Goal: Task Accomplishment & Management: Complete application form

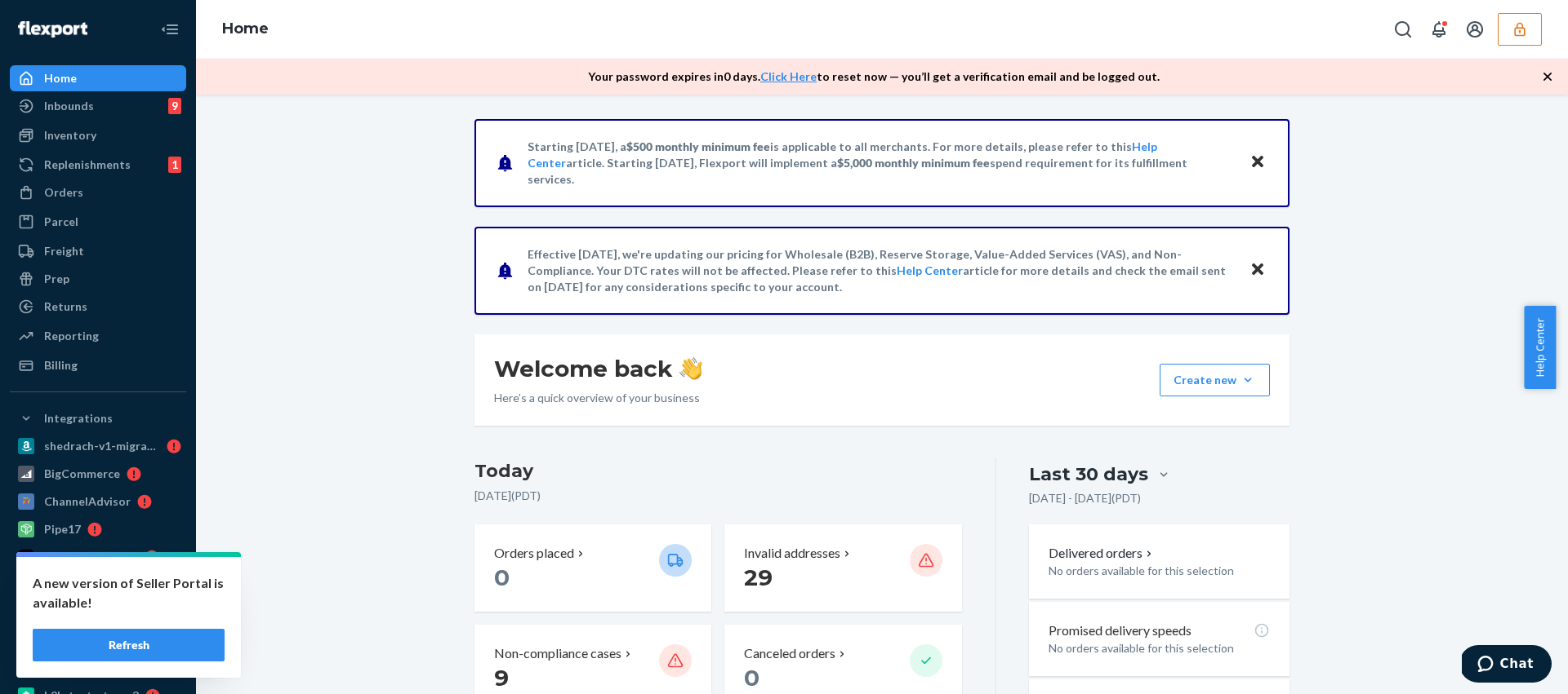
click at [1517, 34] on icon "button" at bounding box center [1520, 29] width 16 height 16
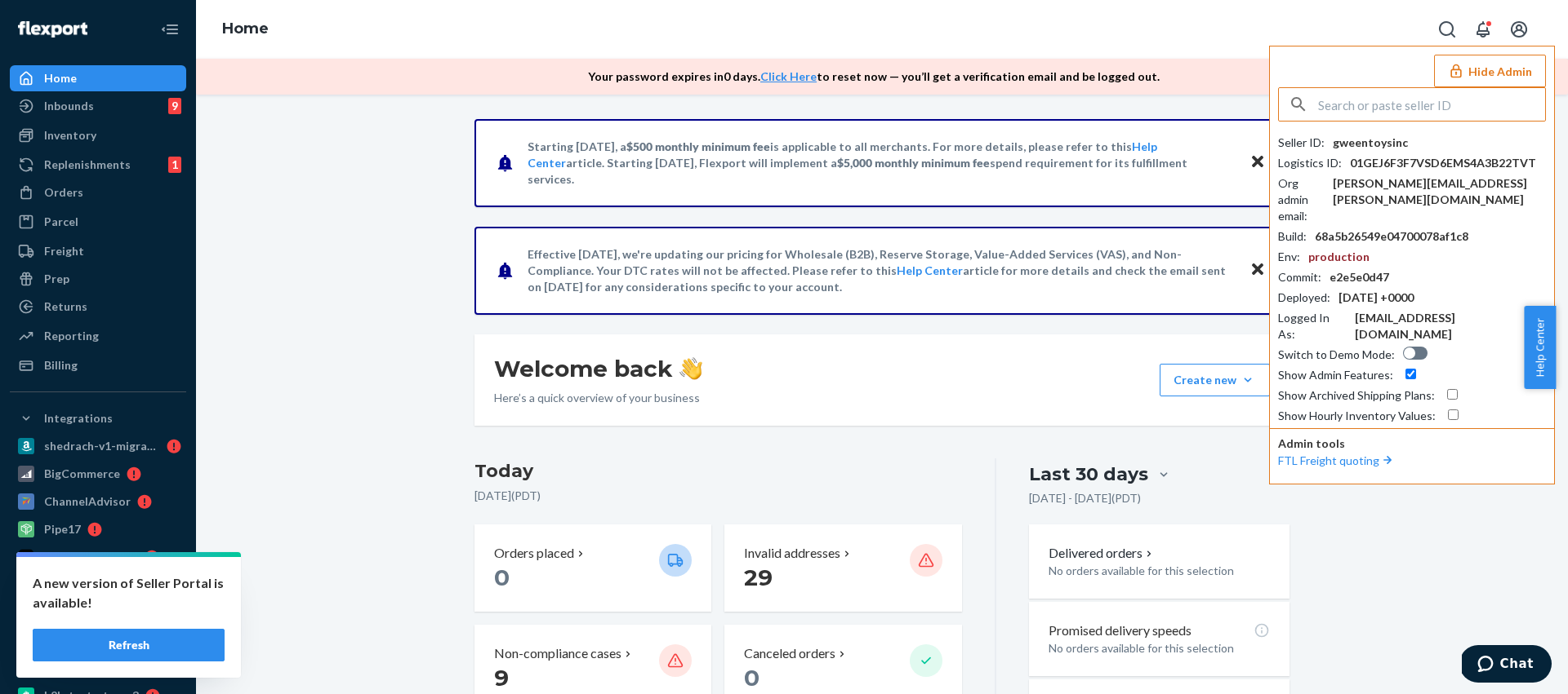
click at [1344, 100] on input "text" at bounding box center [1431, 105] width 227 height 33
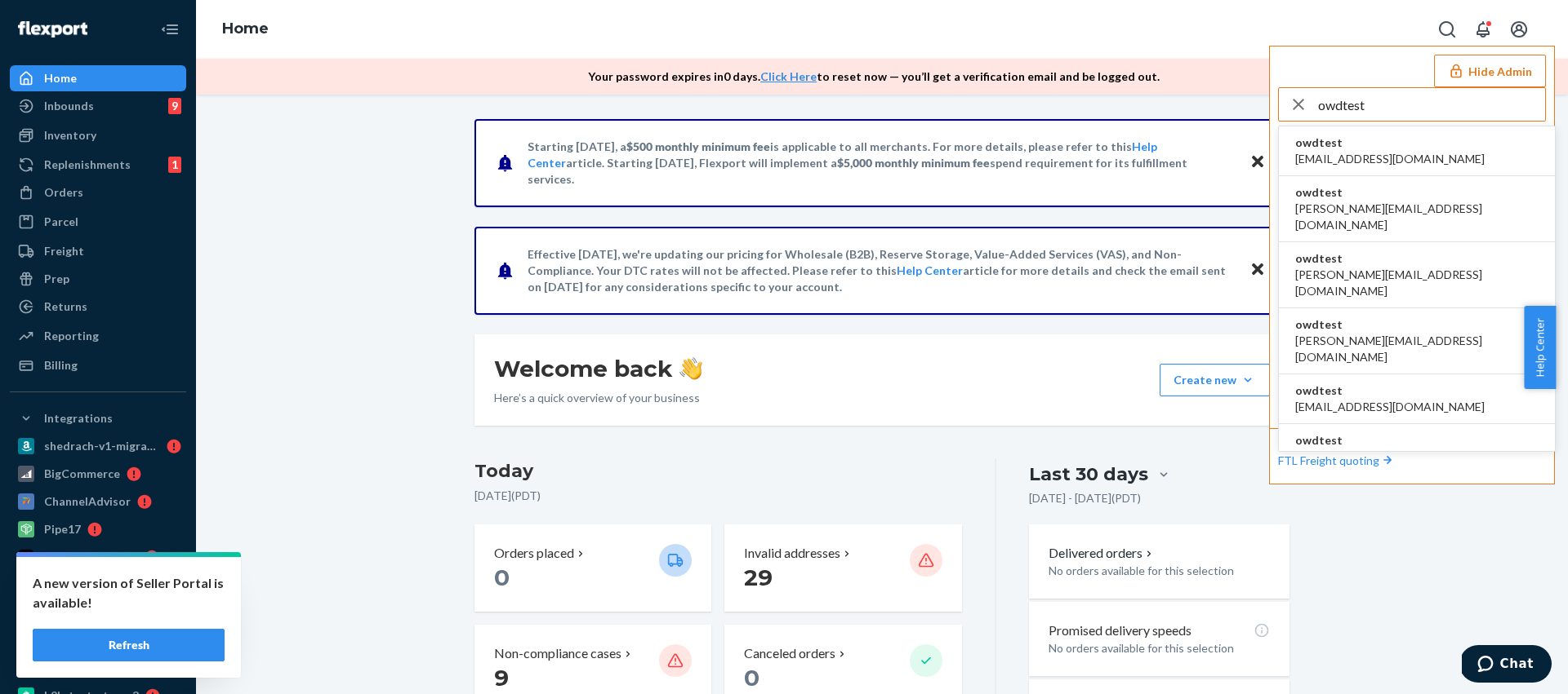
type input "owdtest"
click at [1322, 156] on span "[EMAIL_ADDRESS][DOMAIN_NAME]" at bounding box center [1389, 159] width 189 height 16
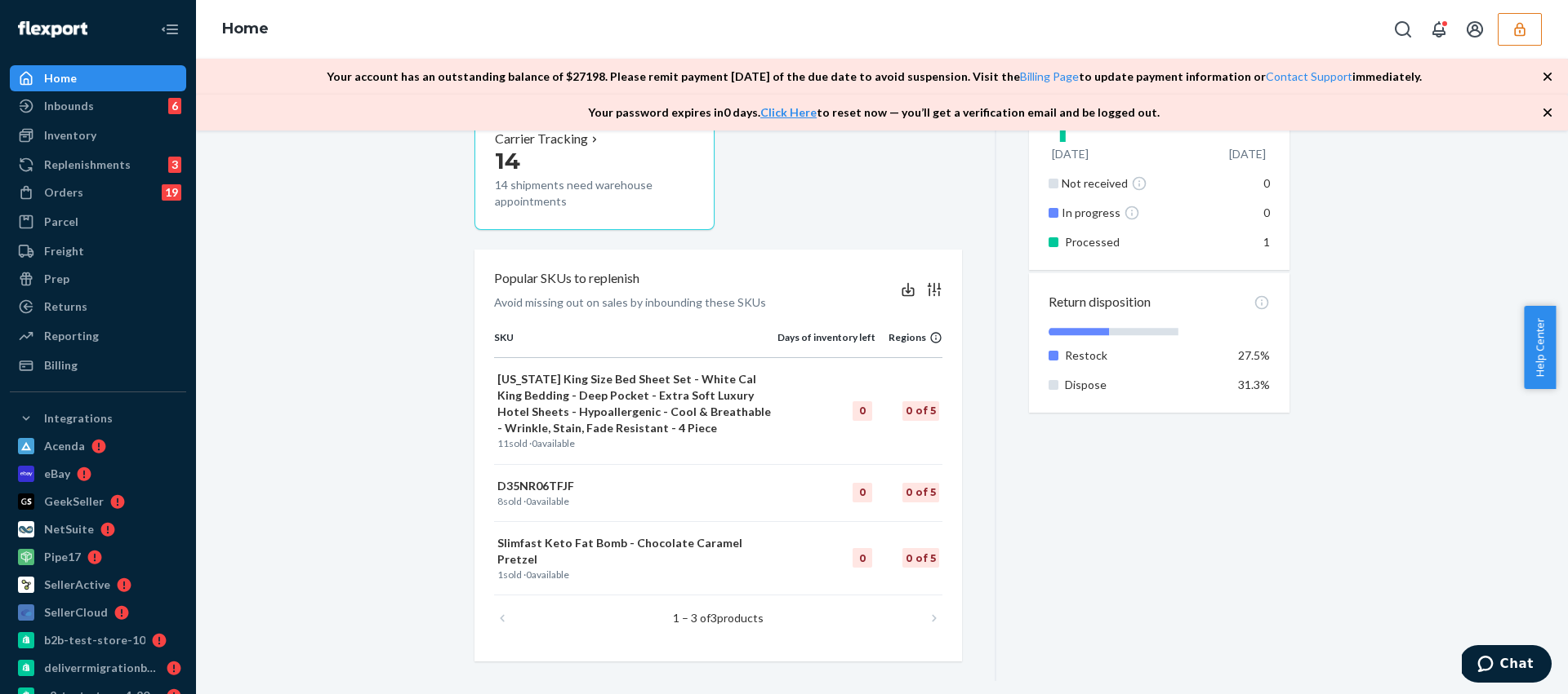
scroll to position [794, 0]
click at [78, 136] on div "Inventory" at bounding box center [69, 135] width 52 height 16
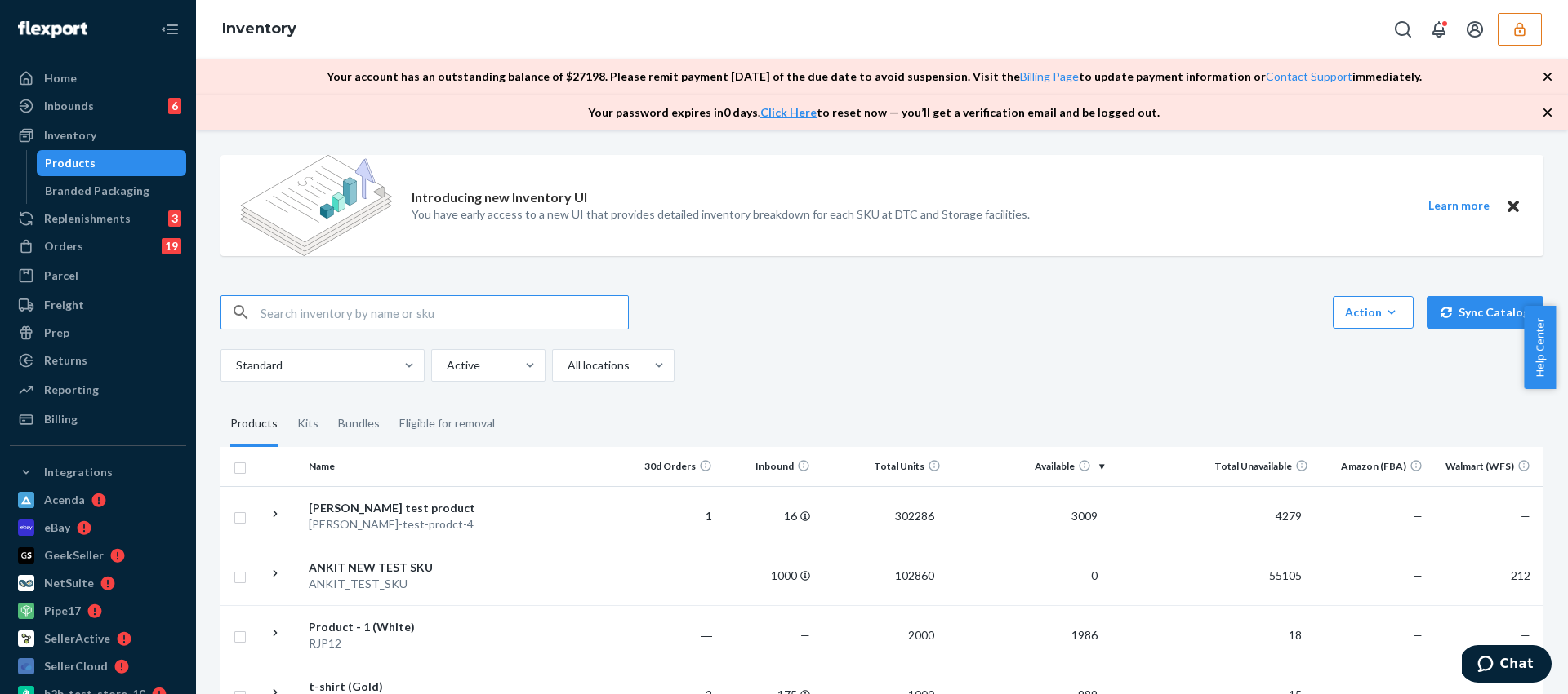
click at [325, 310] on input "text" at bounding box center [444, 312] width 367 height 33
type input "hazmat"
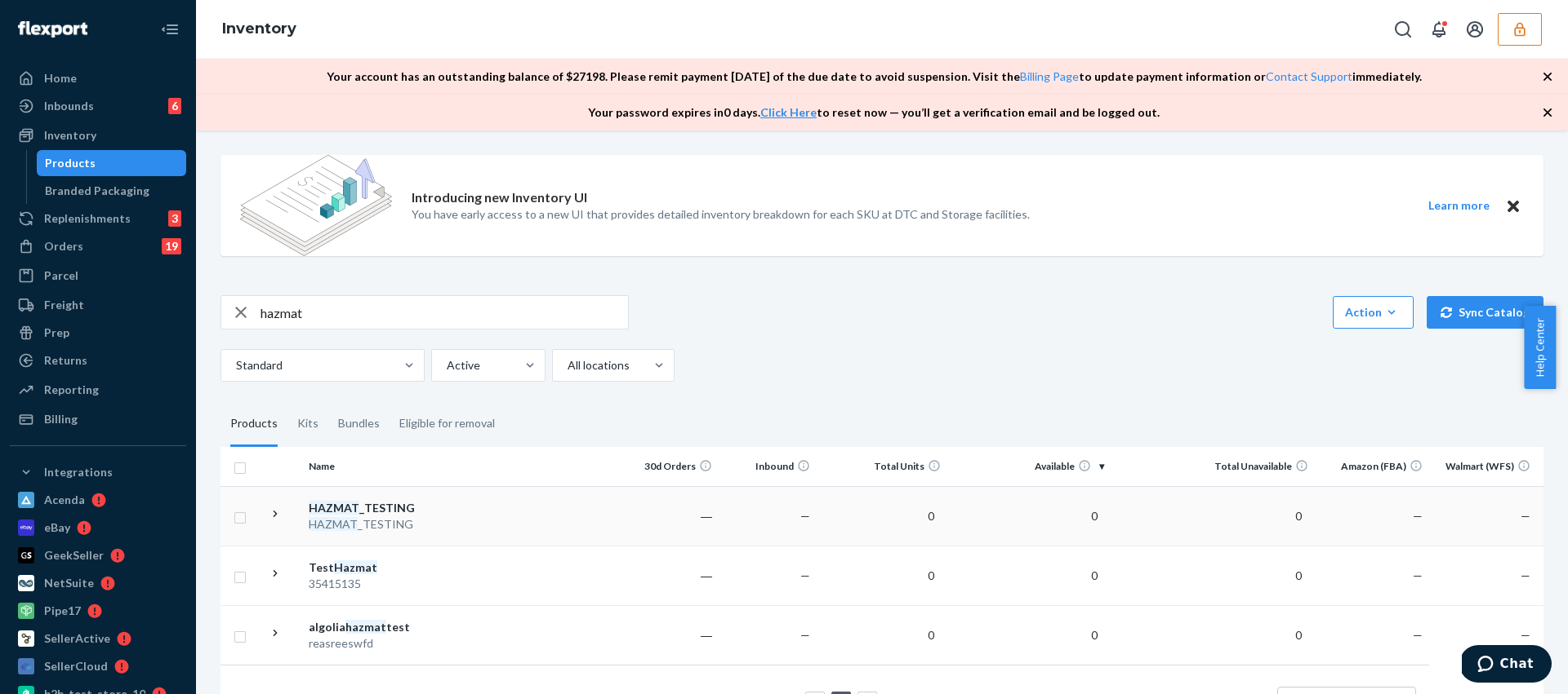
scroll to position [71, 0]
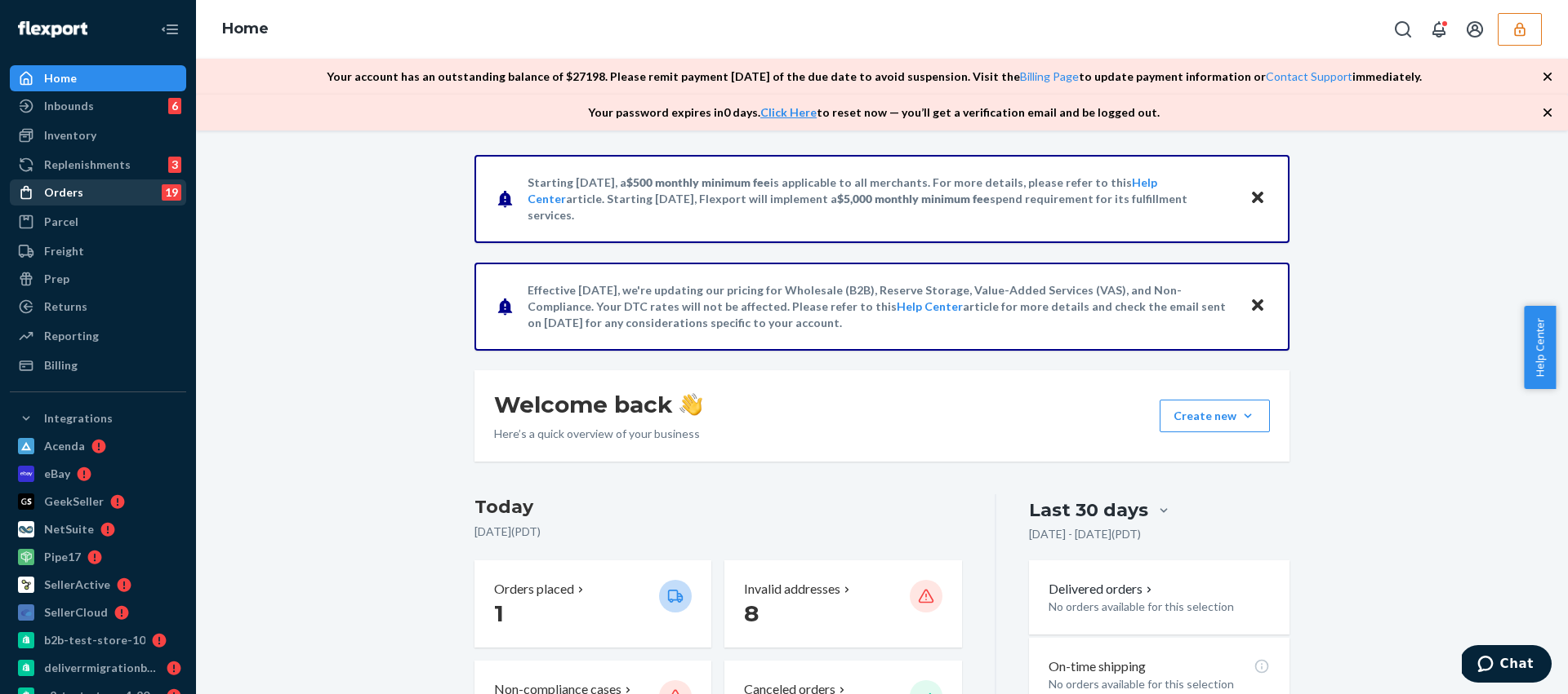
click at [81, 201] on div "Orders 19" at bounding box center [98, 192] width 173 height 23
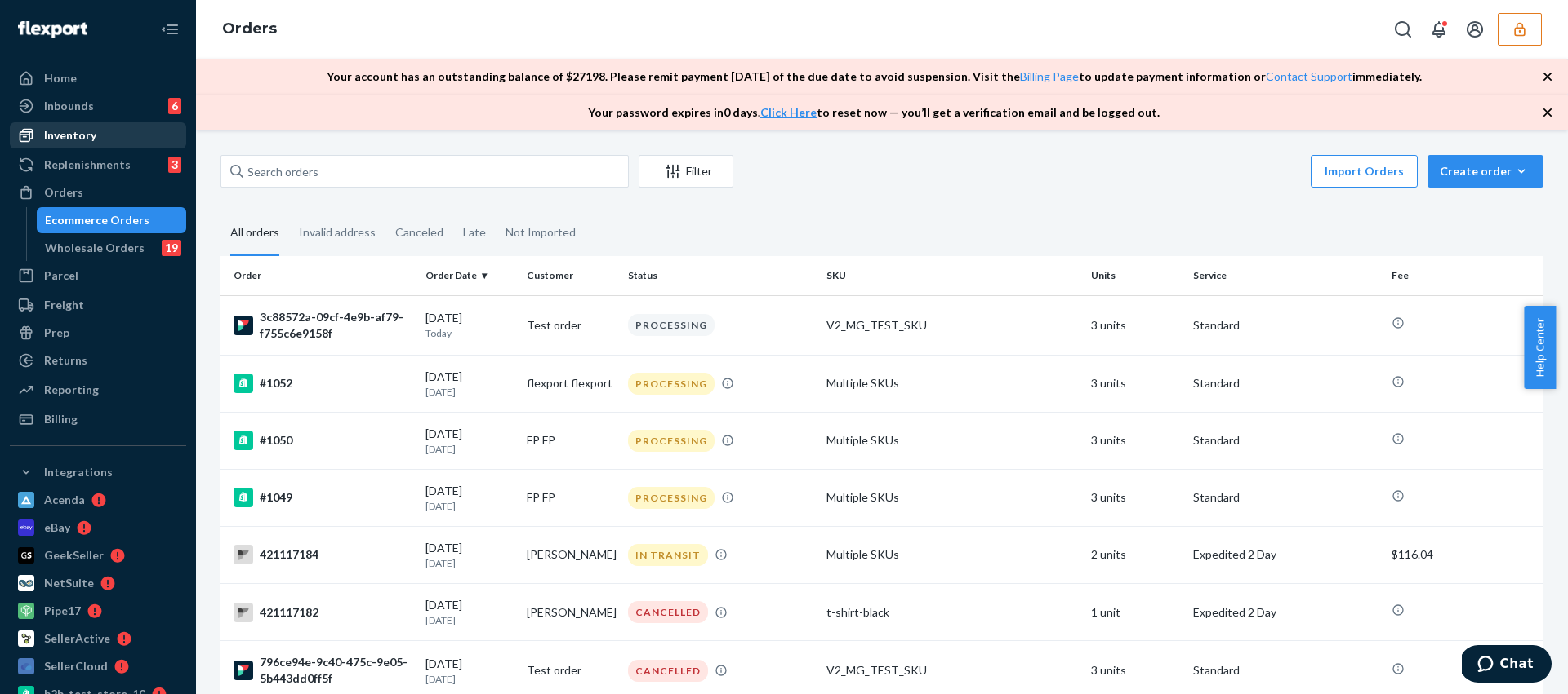
click at [82, 142] on div "Inventory" at bounding box center [69, 135] width 52 height 16
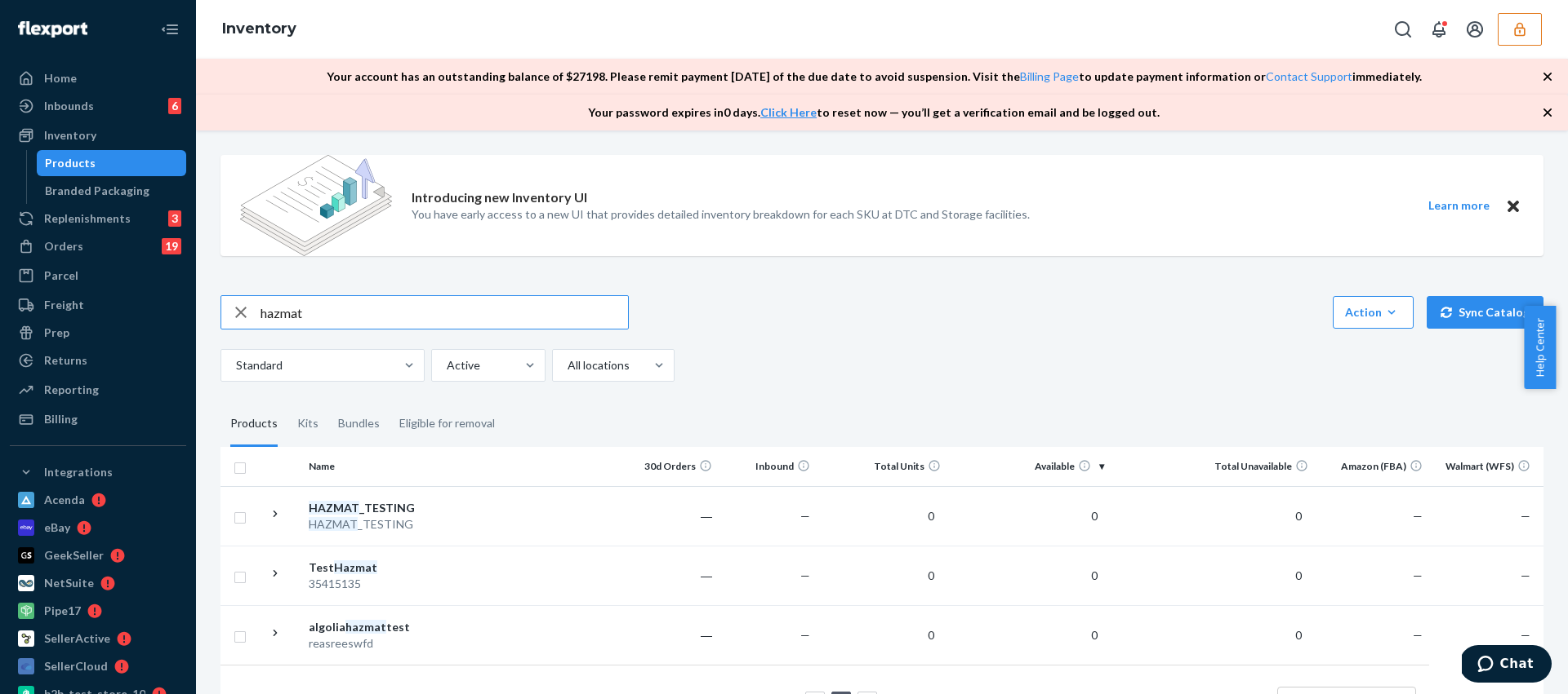
click at [282, 319] on input "hazmat" at bounding box center [444, 312] width 367 height 33
click at [784, 284] on div "Introducing new Inventory UI You have early access to a new UI that provides de…" at bounding box center [882, 447] width 1348 height 612
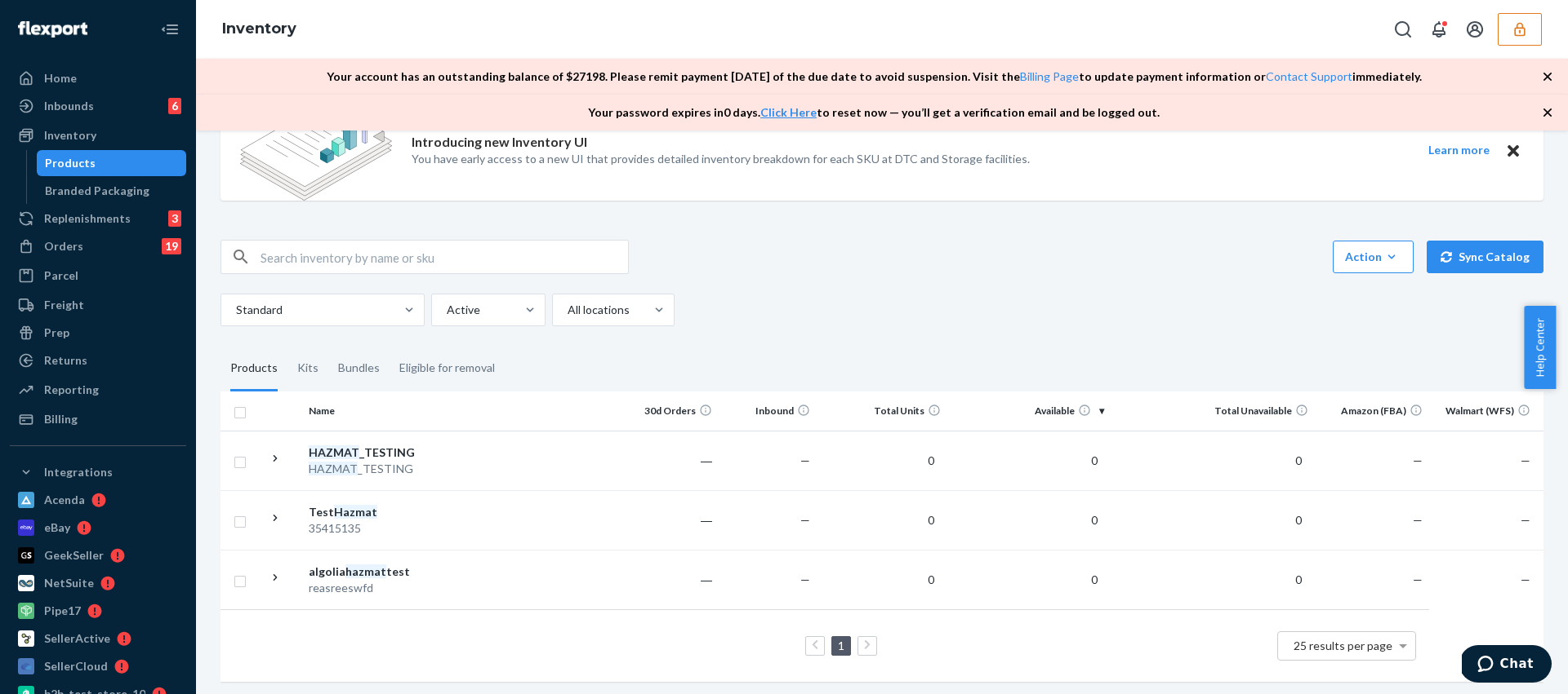
scroll to position [71, 0]
click at [773, 328] on div "Introducing new Inventory UI You have early access to a new UI that provides de…" at bounding box center [882, 388] width 1348 height 612
click at [572, 244] on input "text" at bounding box center [444, 253] width 367 height 33
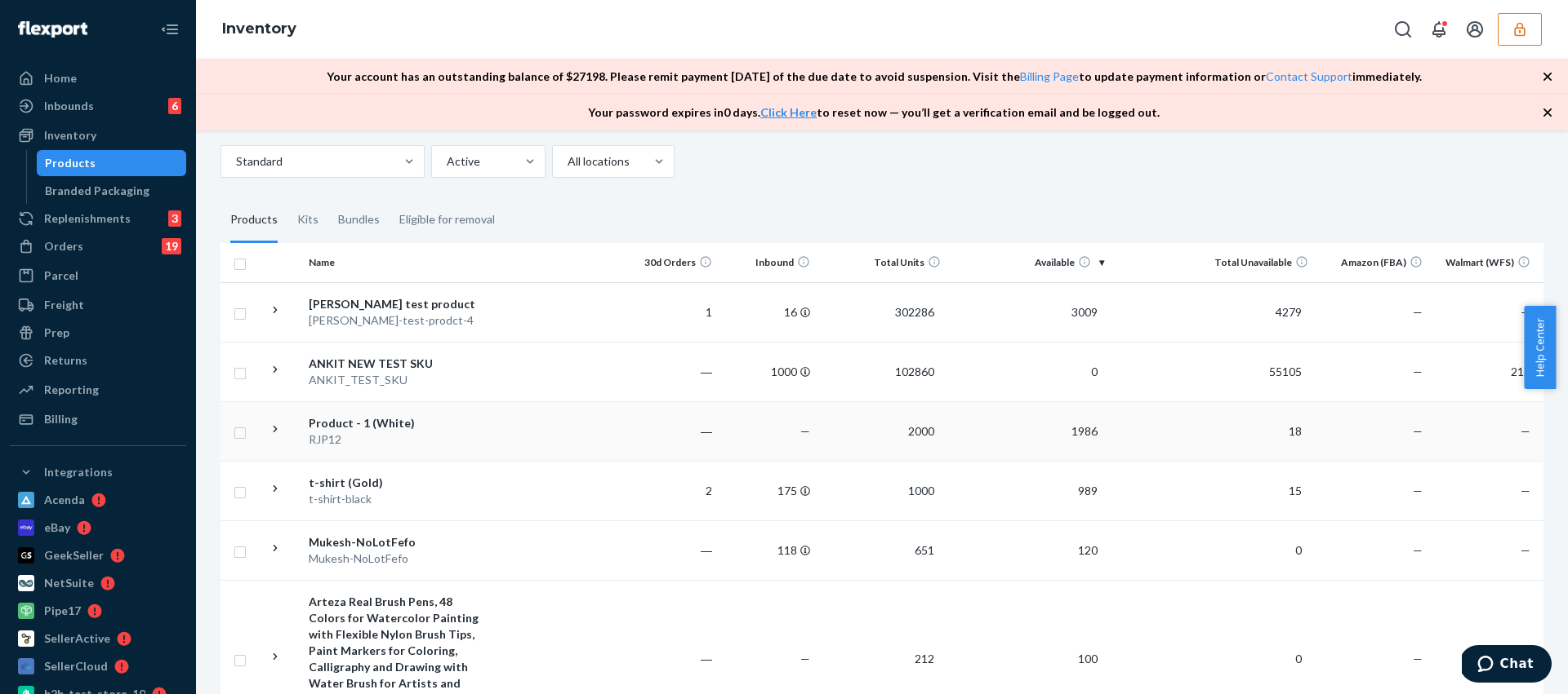
scroll to position [83, 0]
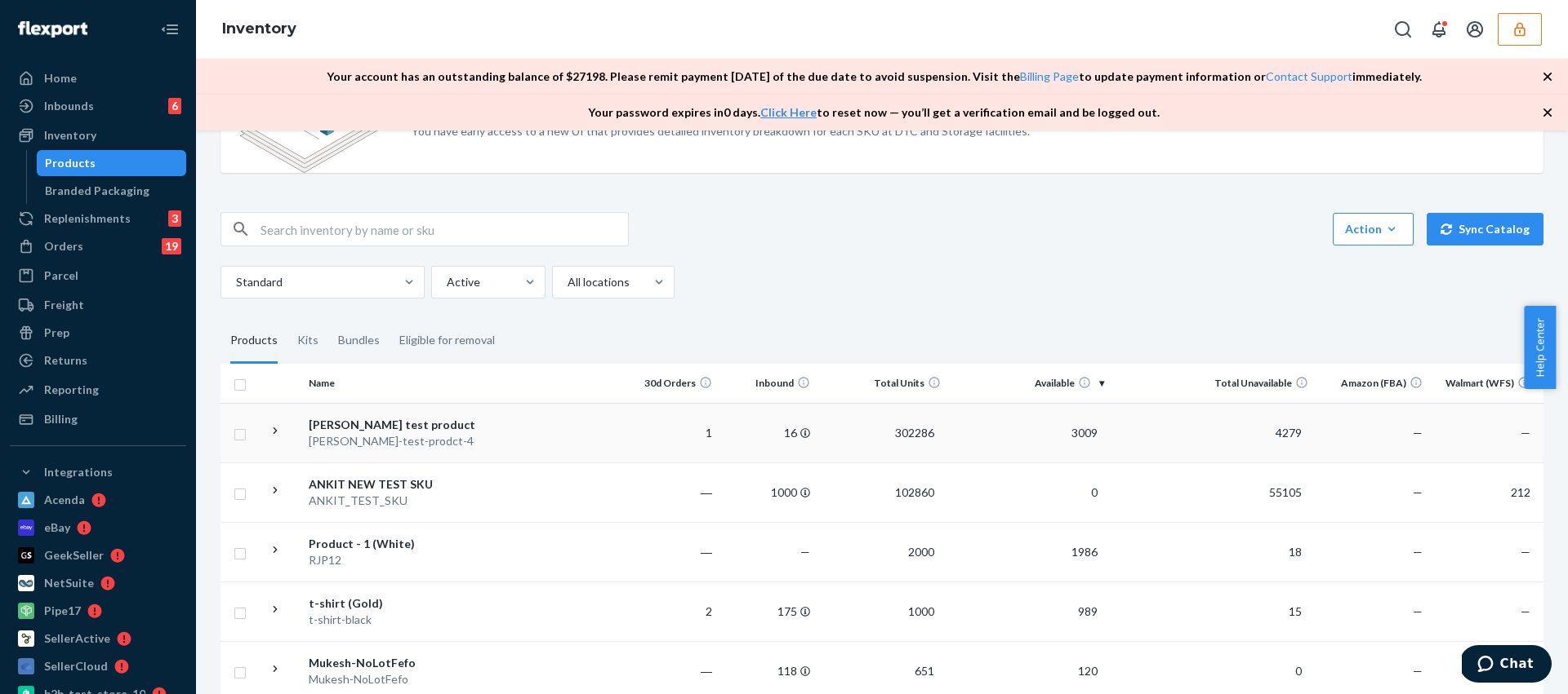
click at [363, 430] on div "pranav test product" at bounding box center [394, 426] width 171 height 16
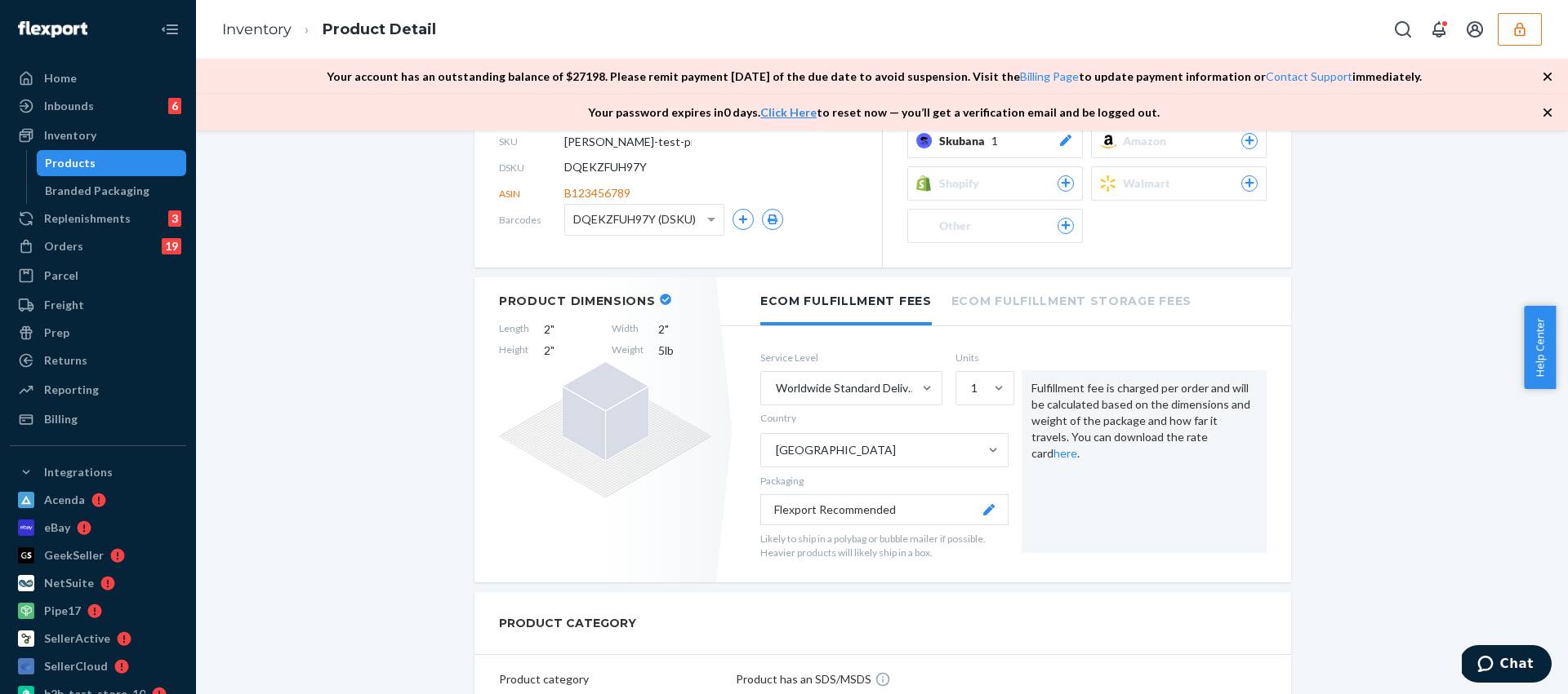
scroll to position [275, 0]
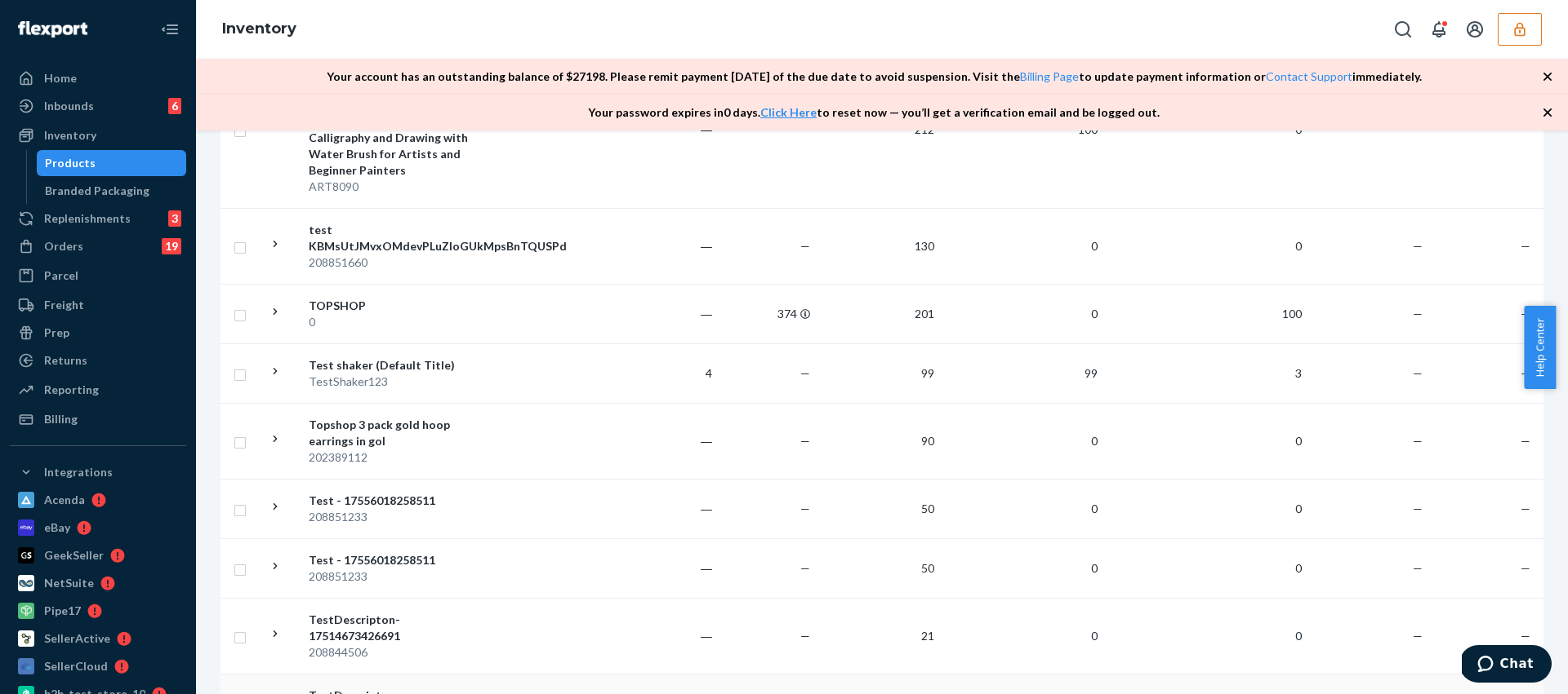
scroll to position [760, 0]
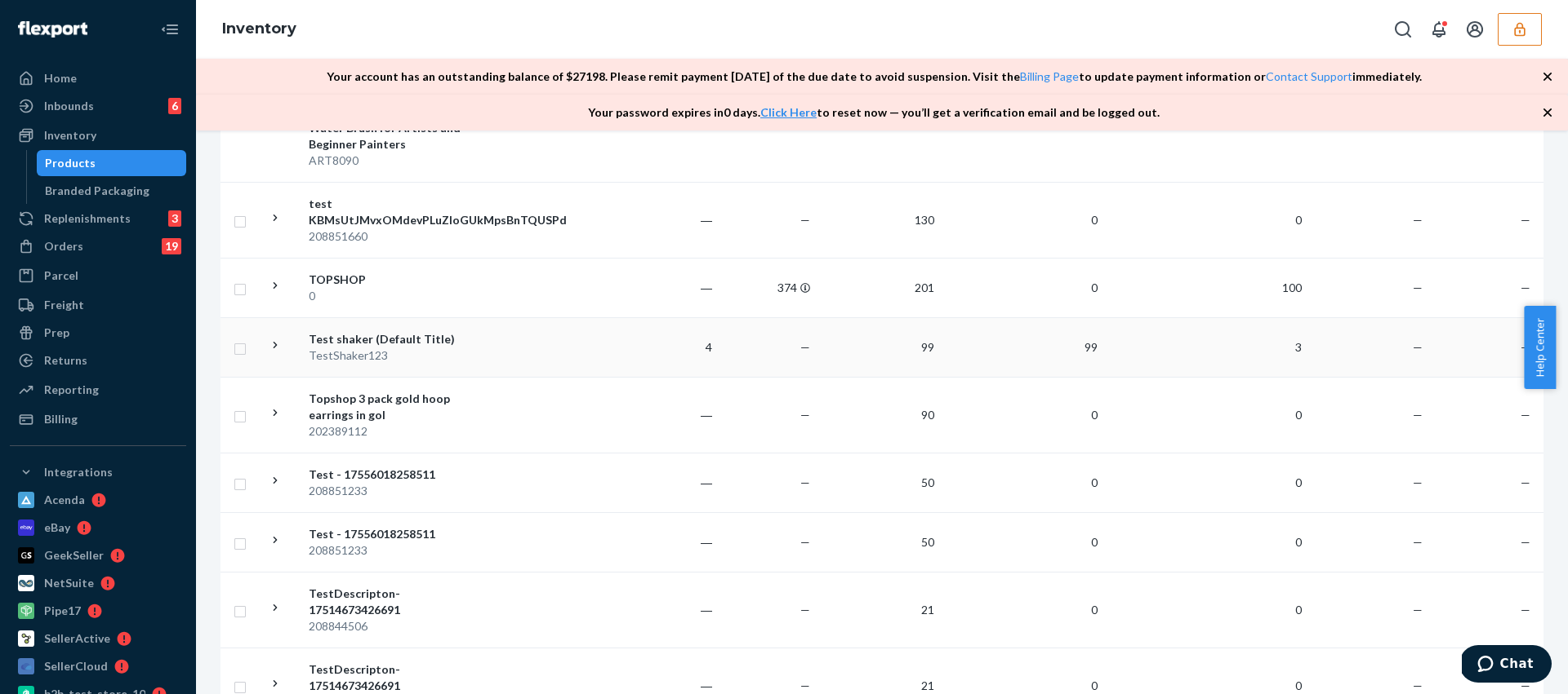
click at [418, 357] on div "TestShaker123" at bounding box center [394, 356] width 171 height 16
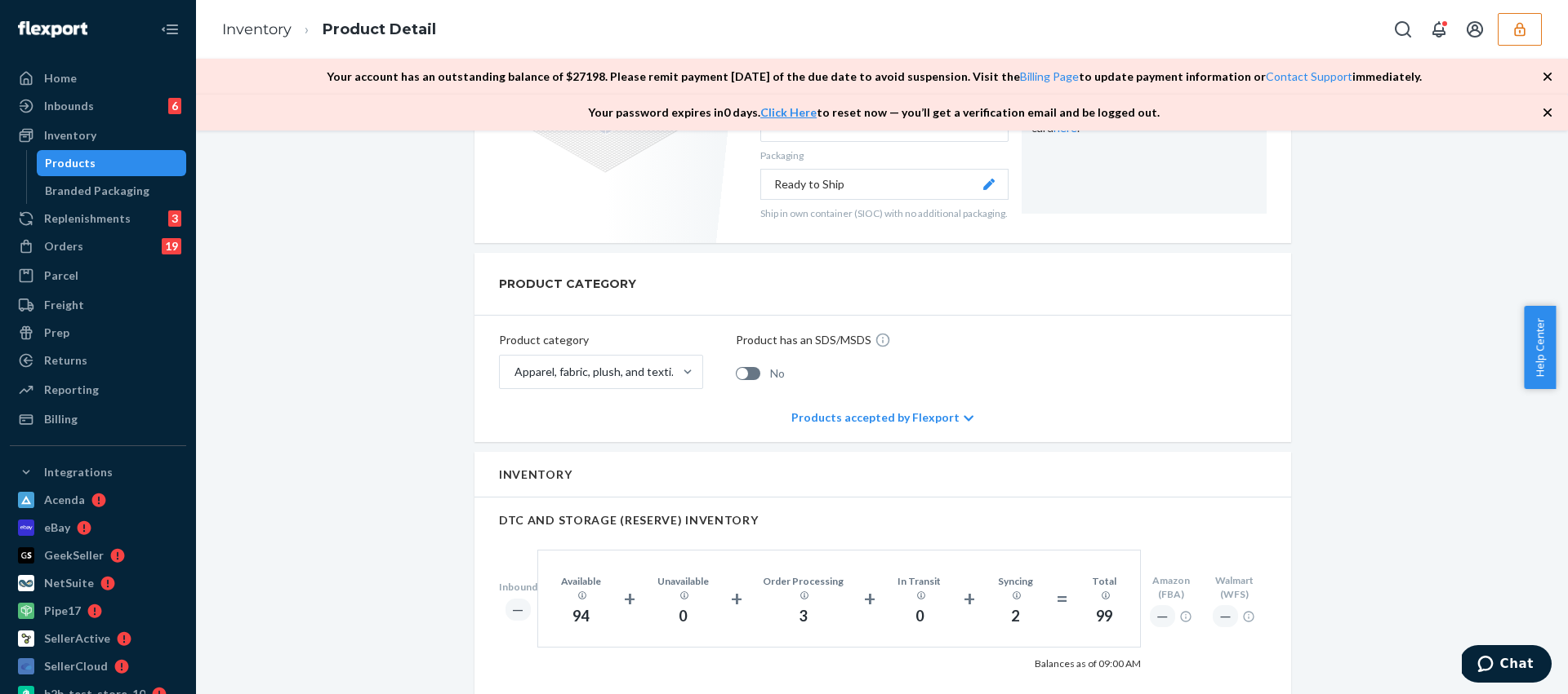
scroll to position [749, 0]
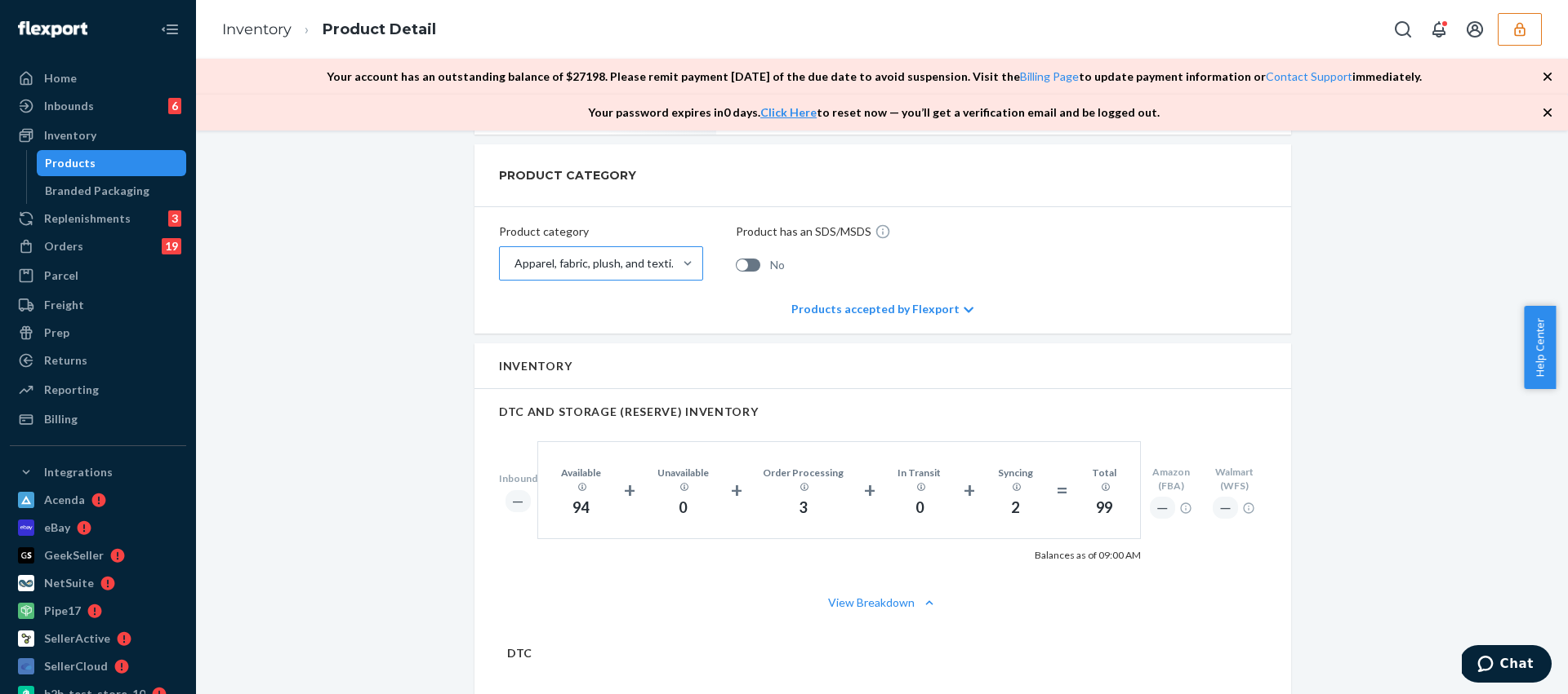
click at [641, 272] on div "Apparel, fabric, plush, and textiles" at bounding box center [586, 264] width 173 height 33
click at [514, 272] on input "Apparel, fabric, plush, and textiles" at bounding box center [514, 264] width 2 height 16
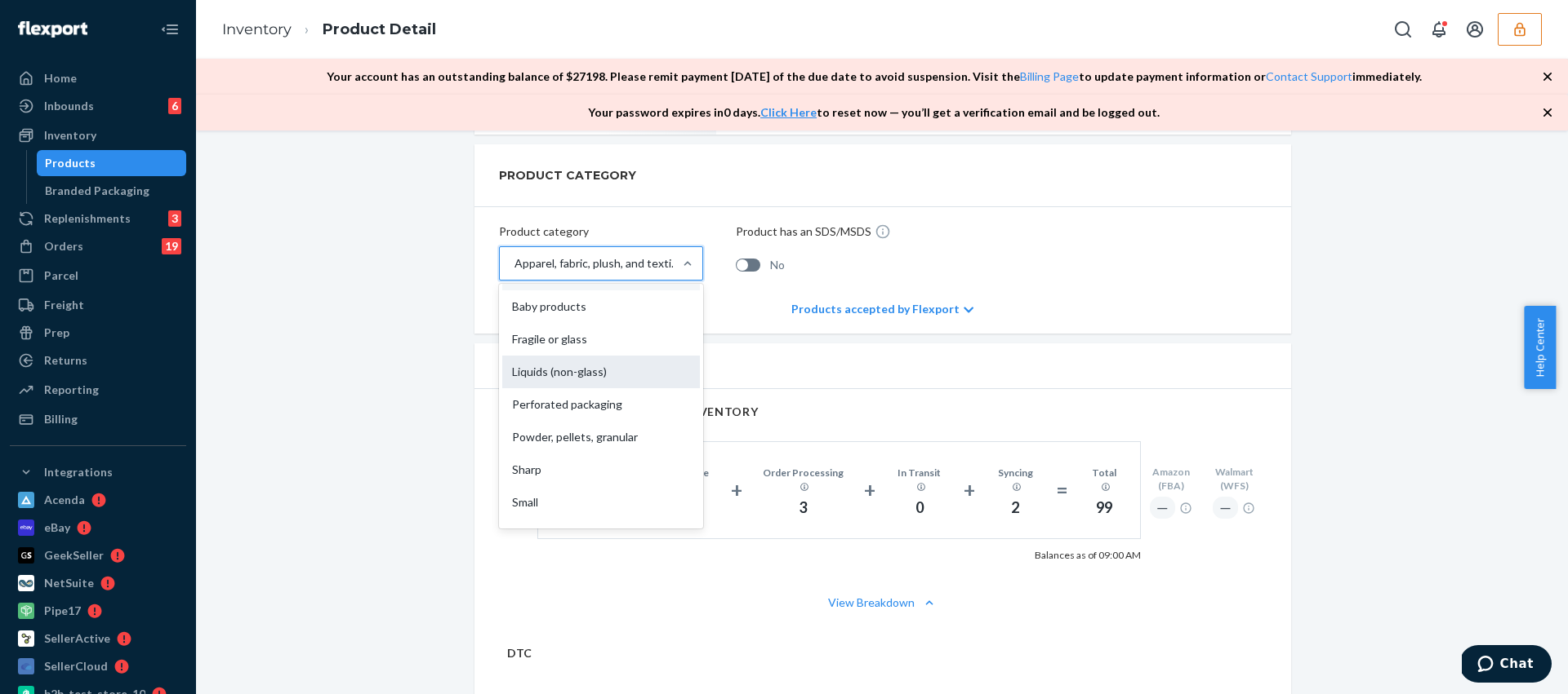
scroll to position [104, 0]
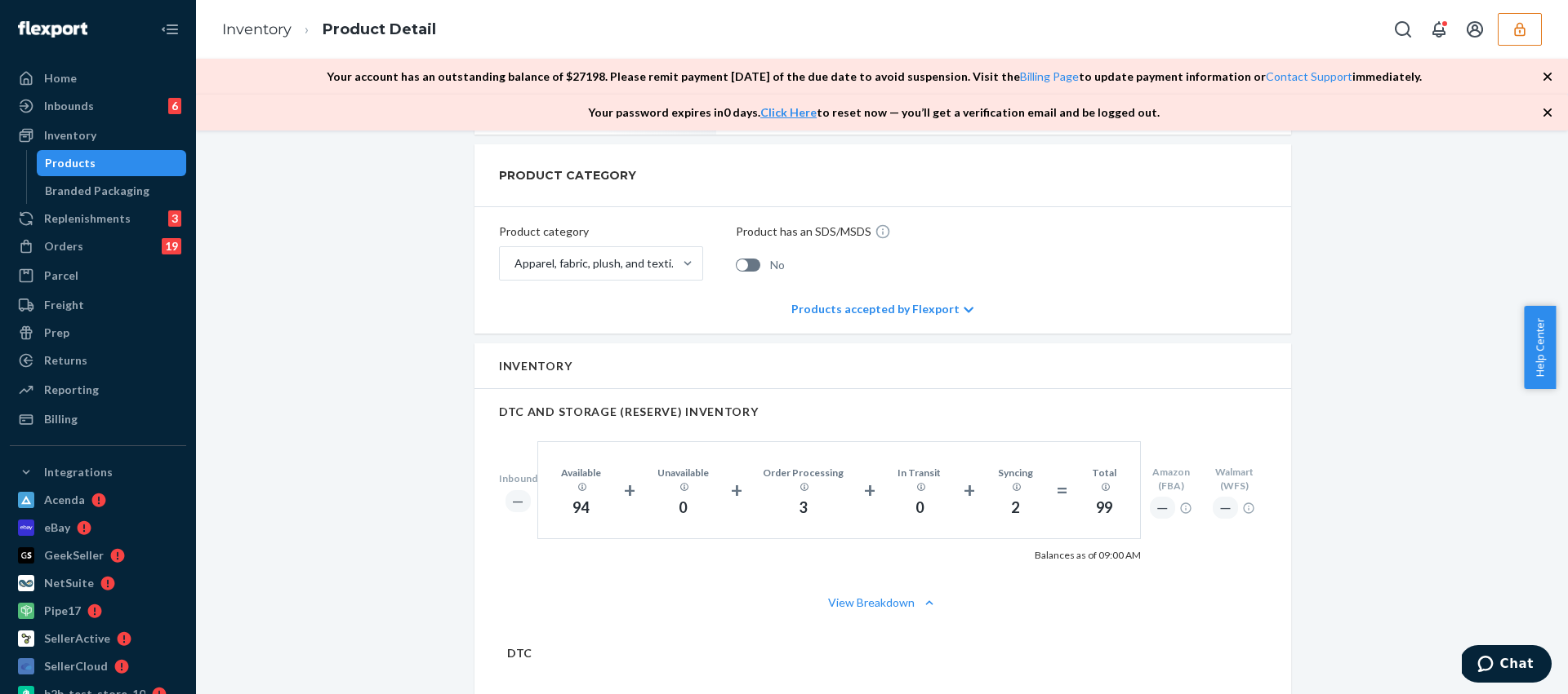
click at [754, 268] on label "No" at bounding box center [760, 265] width 49 height 16
click at [736, 271] on input "No" at bounding box center [735, 271] width 1 height 1
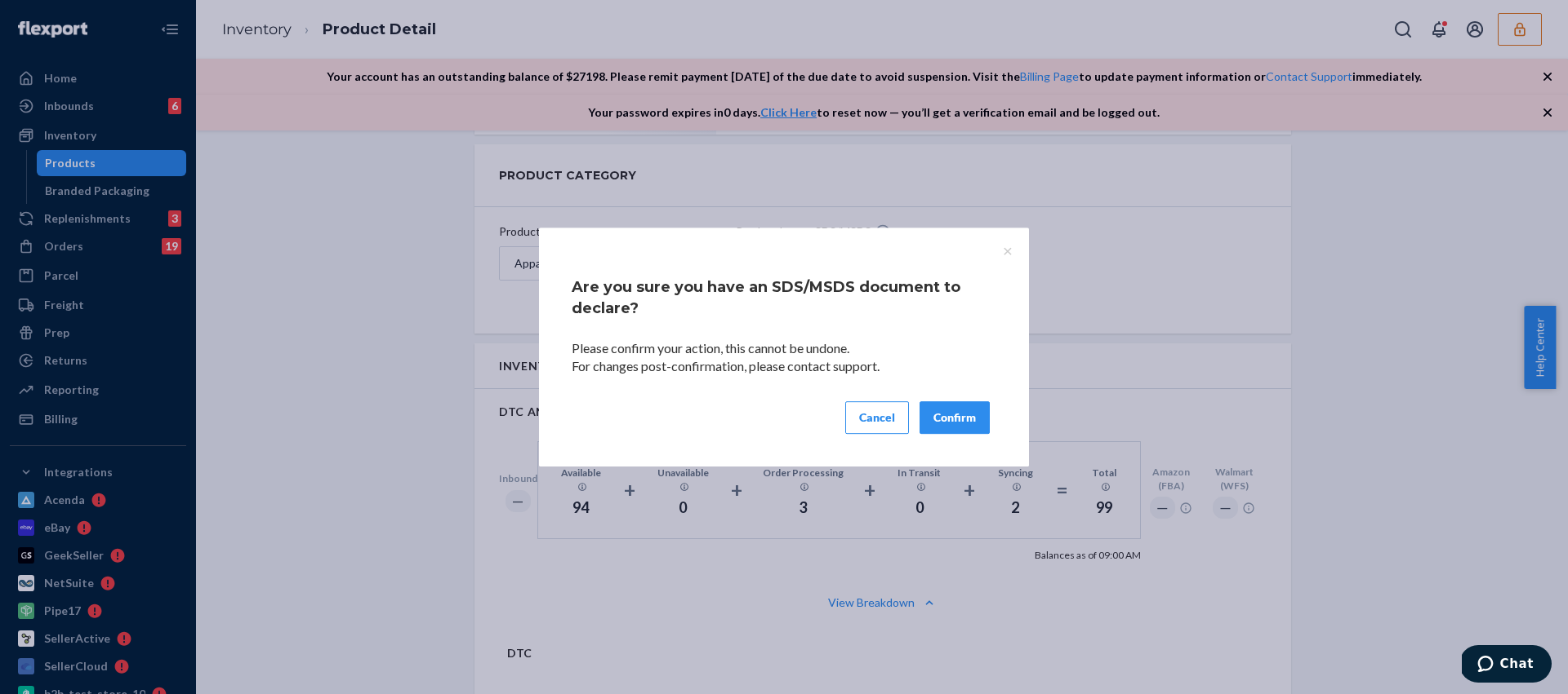
click at [953, 421] on button "Confirm" at bounding box center [954, 418] width 70 height 33
checkbox input "true"
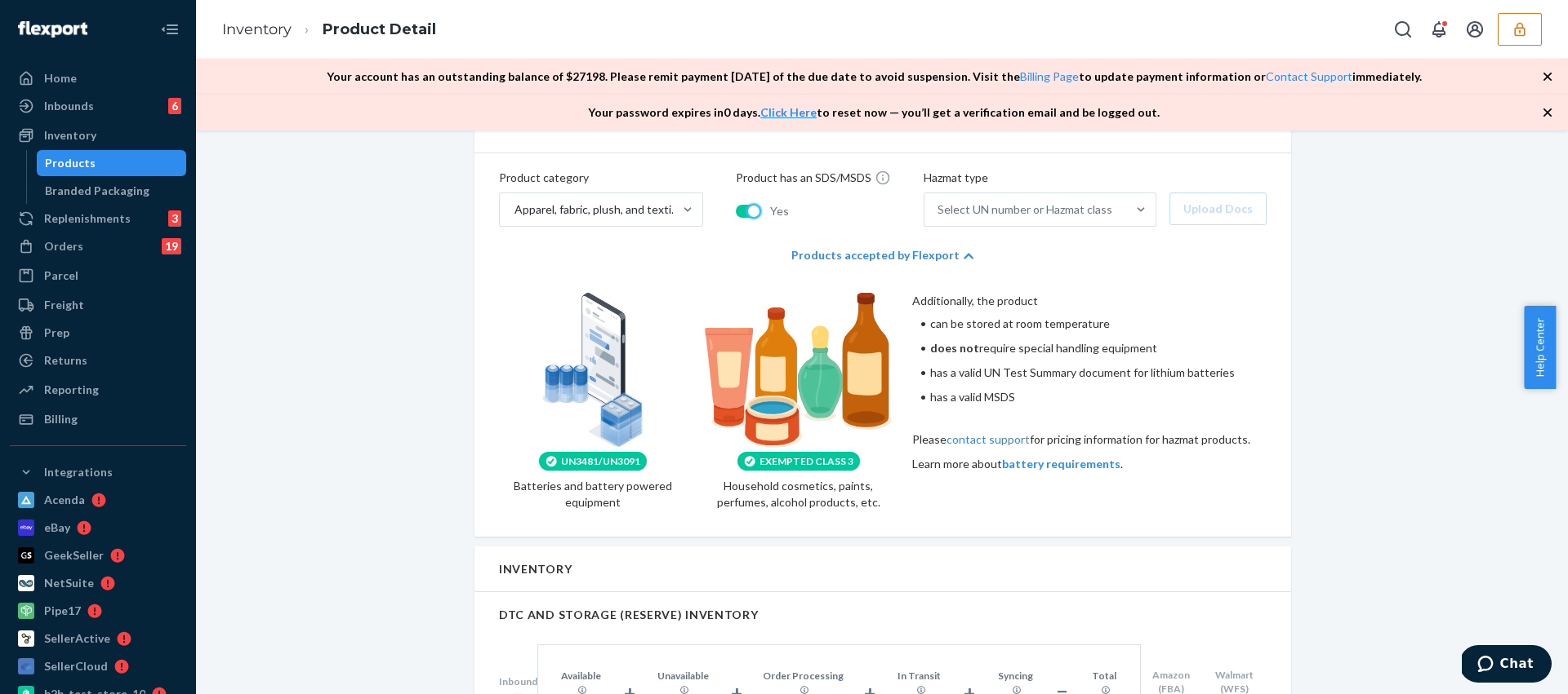
scroll to position [763, 0]
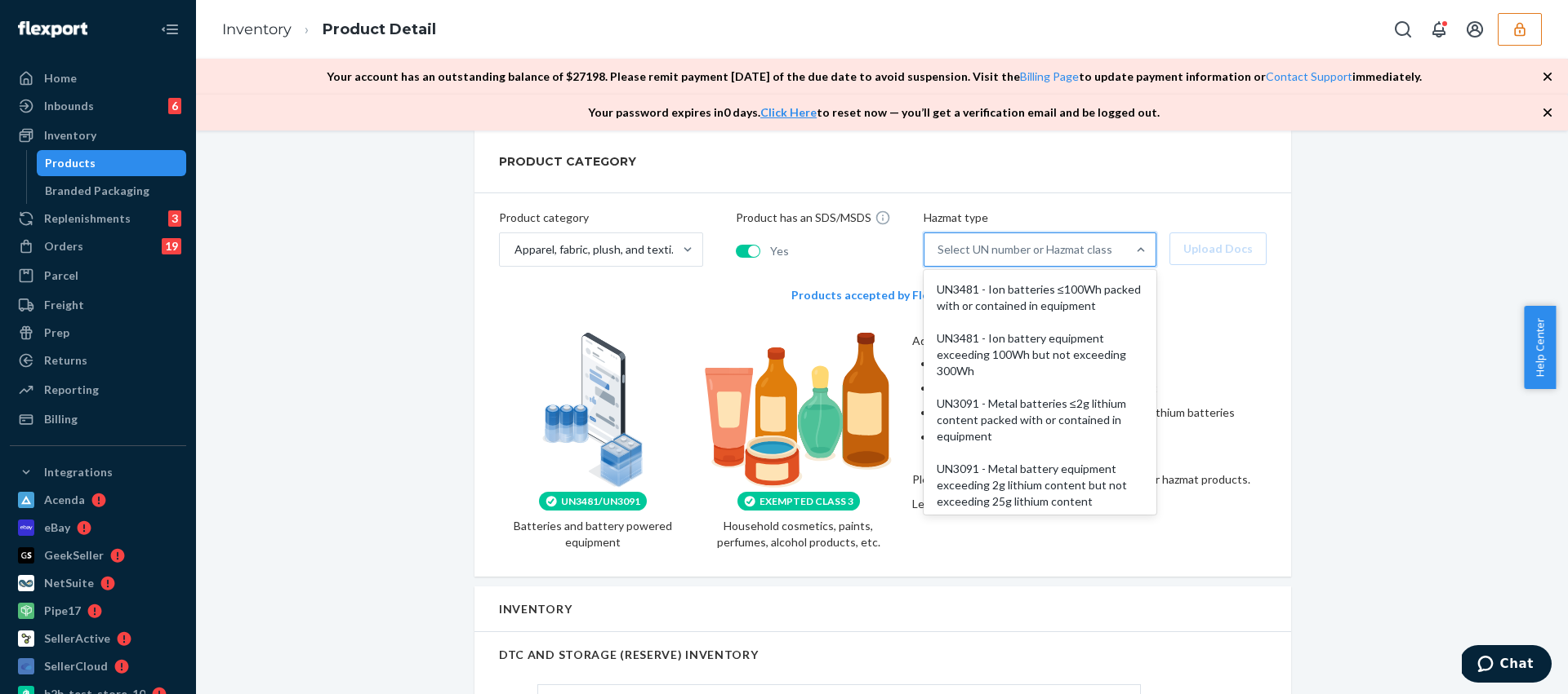
click at [1065, 242] on div "Select UN number or Hazmat class" at bounding box center [1024, 250] width 175 height 16
click at [939, 242] on input "option UN3481 - Ion batteries ≤100Wh packed with or contained in equipment focu…" at bounding box center [938, 250] width 2 height 16
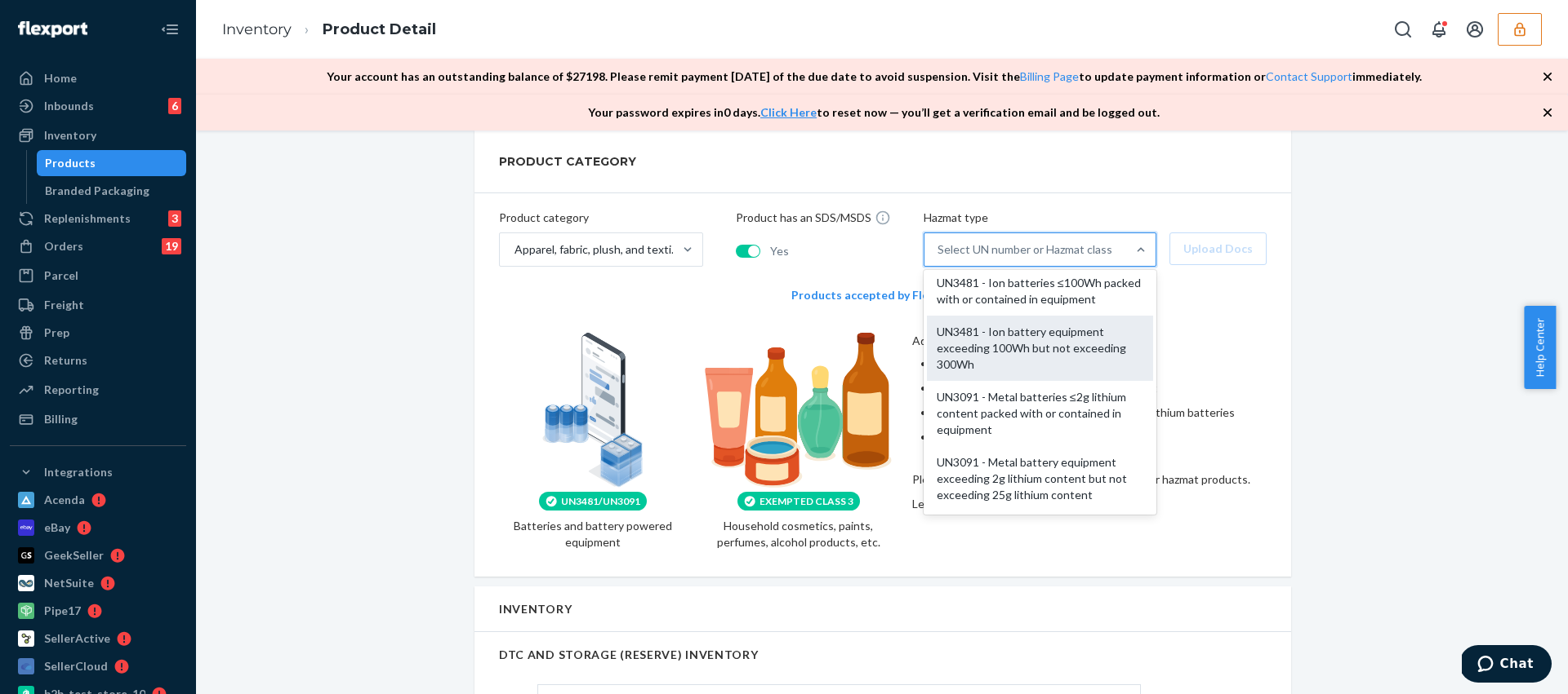
scroll to position [0, 0]
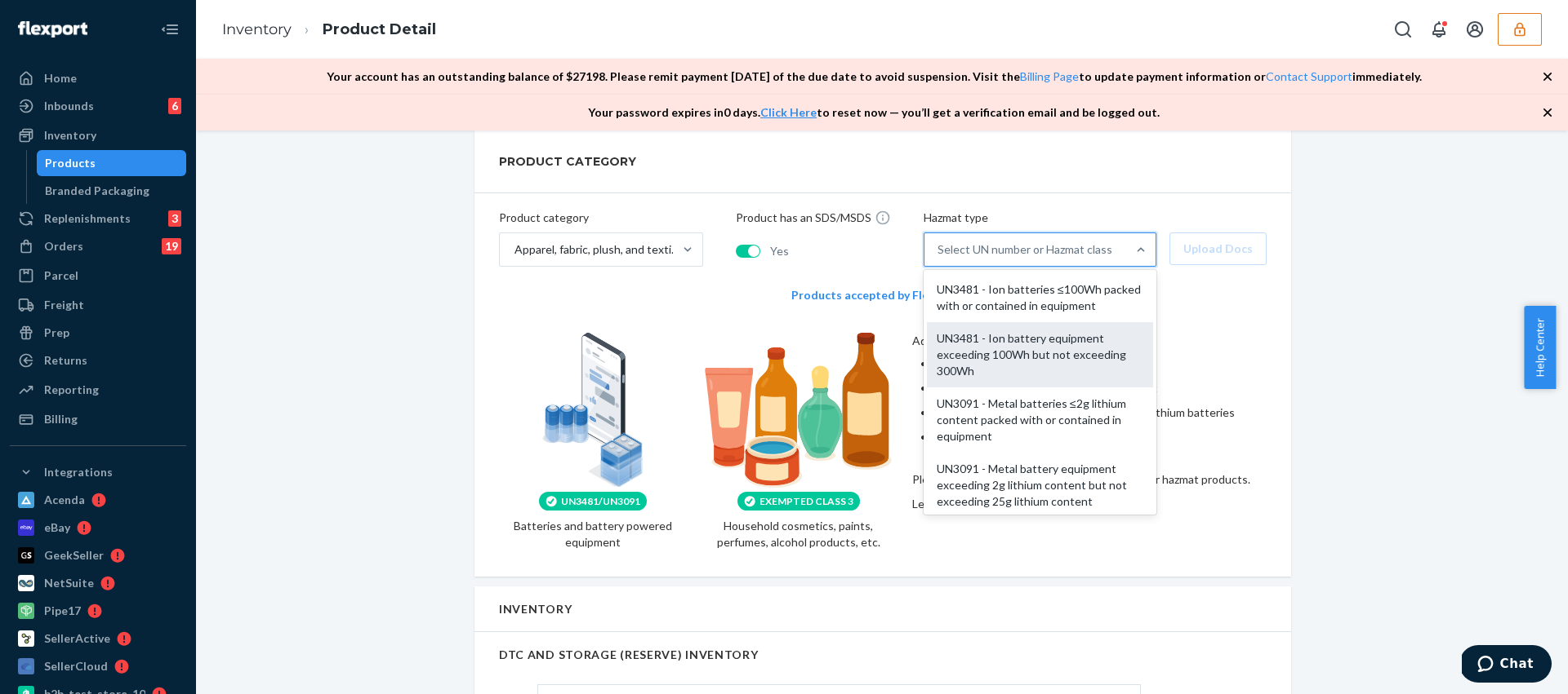
click at [1052, 357] on div "UN3481 - Ion battery equipment exceeding 100Wh but not exceeding 300Wh" at bounding box center [1040, 354] width 227 height 65
click at [939, 258] on input "option UN3481 - Ion battery equipment exceeding 100Wh but not exceeding 300Wh f…" at bounding box center [938, 250] width 2 height 16
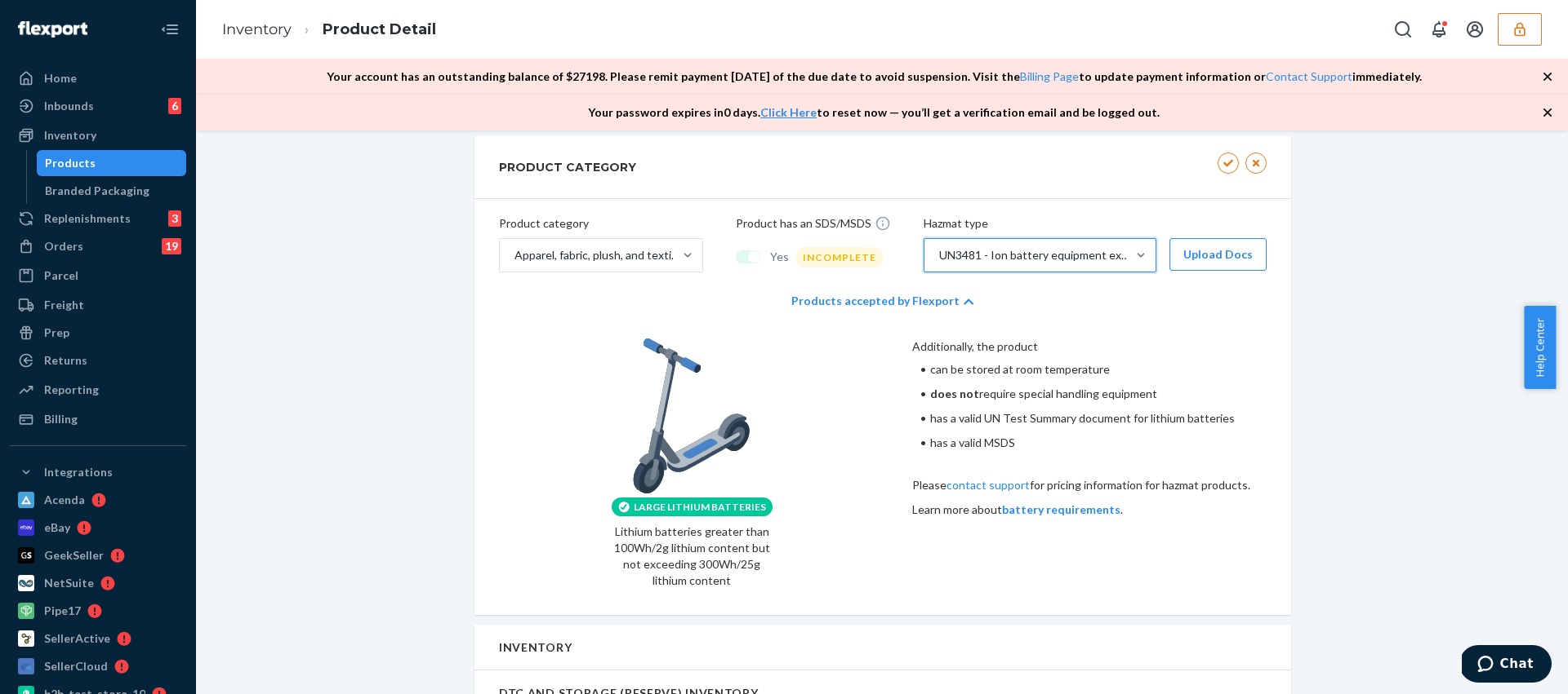
scroll to position [822, 0]
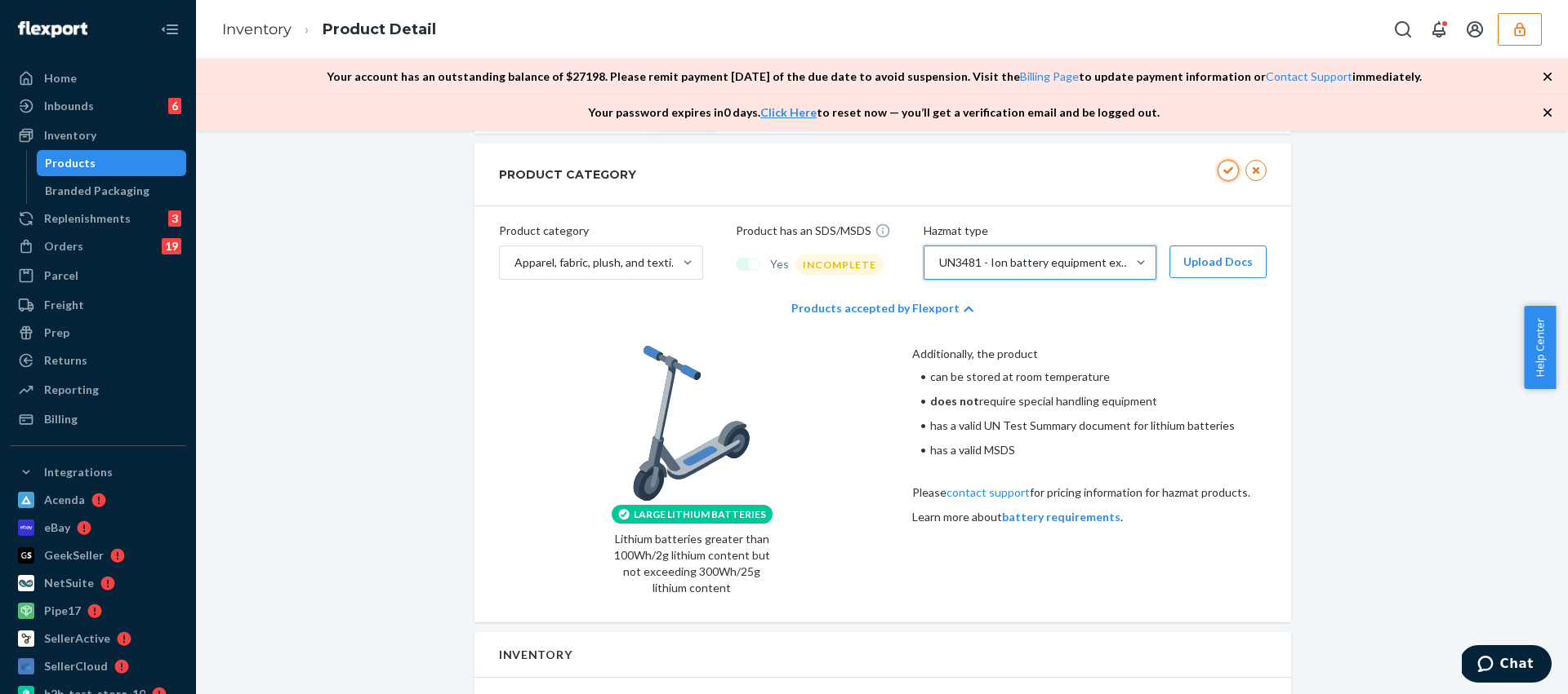
click at [1223, 173] on icon "button" at bounding box center [1228, 170] width 12 height 10
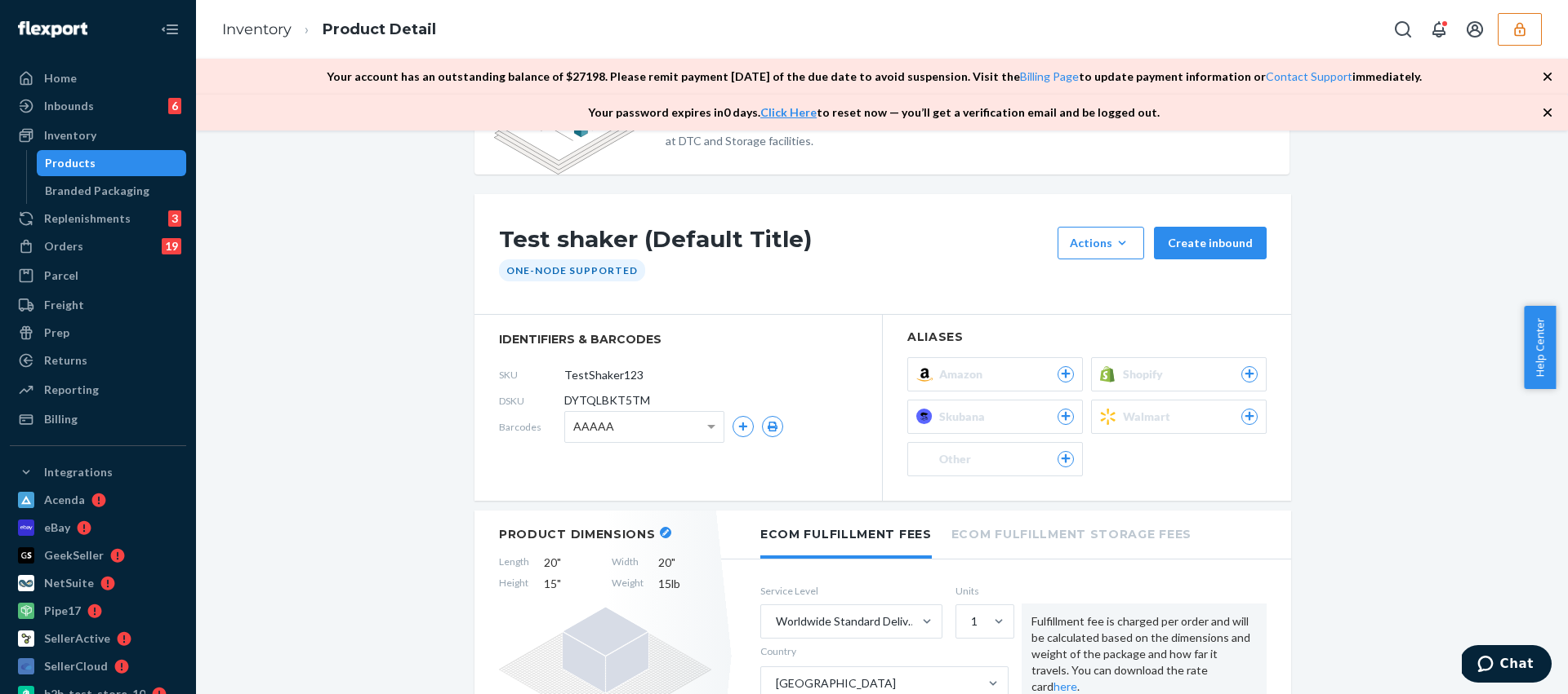
scroll to position [72, 0]
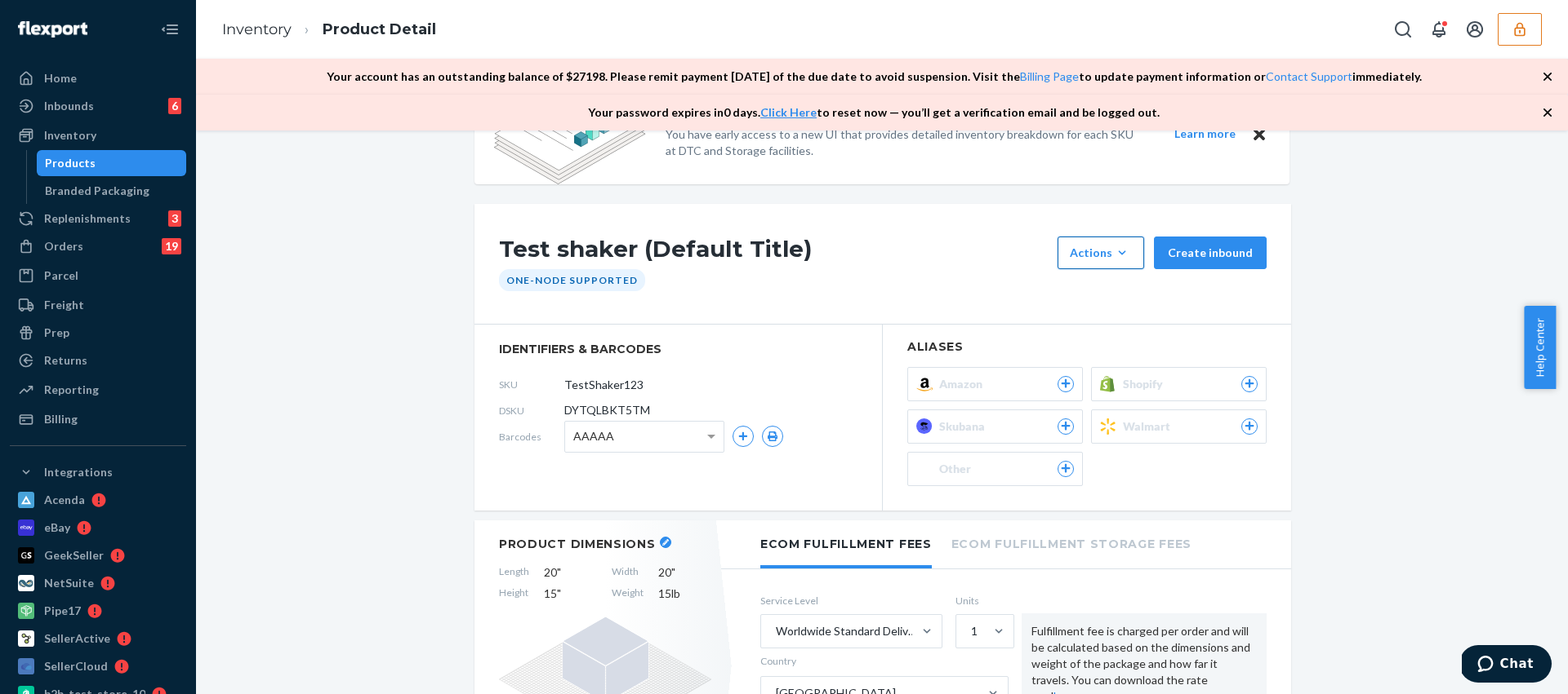
click at [1089, 259] on div "Actions" at bounding box center [1101, 253] width 62 height 16
click at [964, 292] on div "Test shaker (Default Title) Actions Add components Hide Request removal Create …" at bounding box center [883, 264] width 817 height 121
click at [872, 258] on h1 "Test shaker (Default Title)" at bounding box center [774, 253] width 550 height 33
drag, startPoint x: 628, startPoint y: 247, endPoint x: 464, endPoint y: 248, distance: 164.0
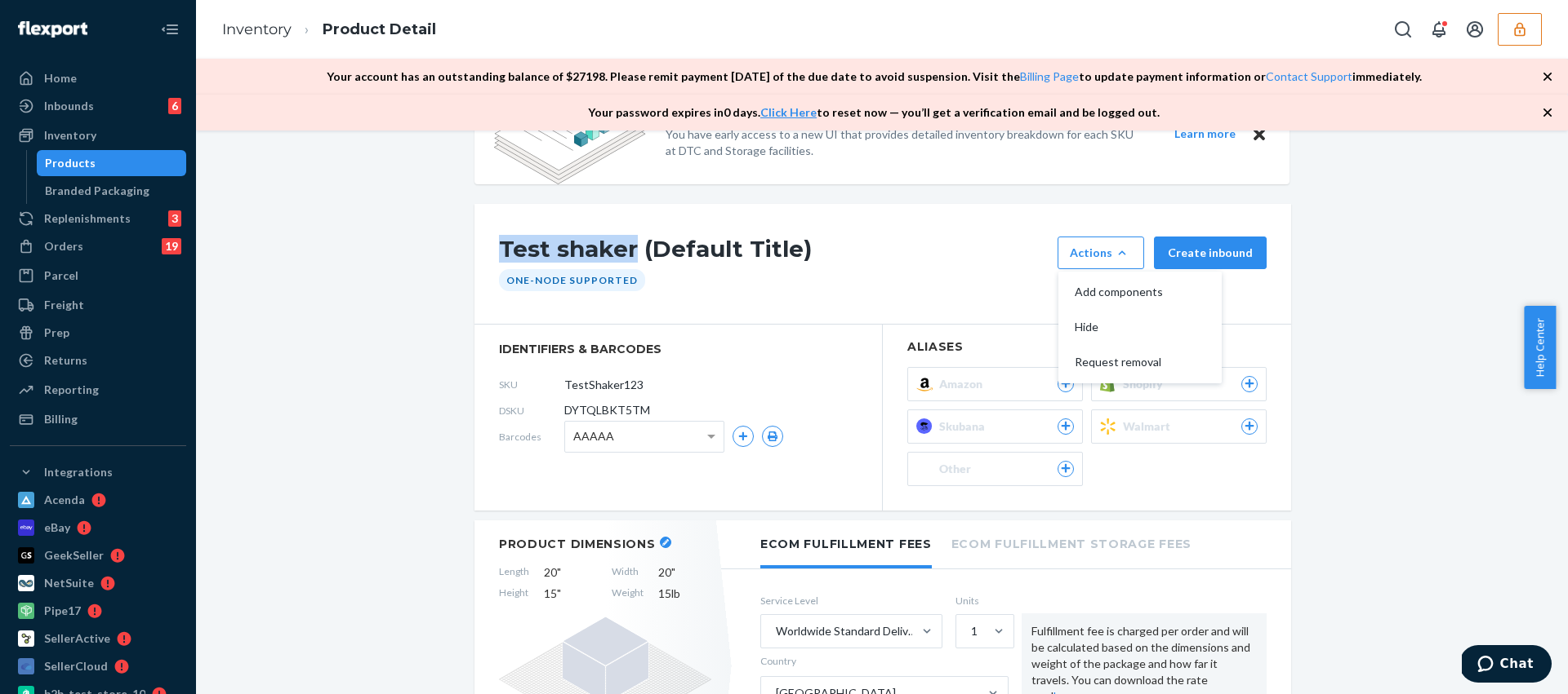
copy h1 "Test shaker"
click at [101, 244] on div "Orders 19" at bounding box center [98, 246] width 173 height 23
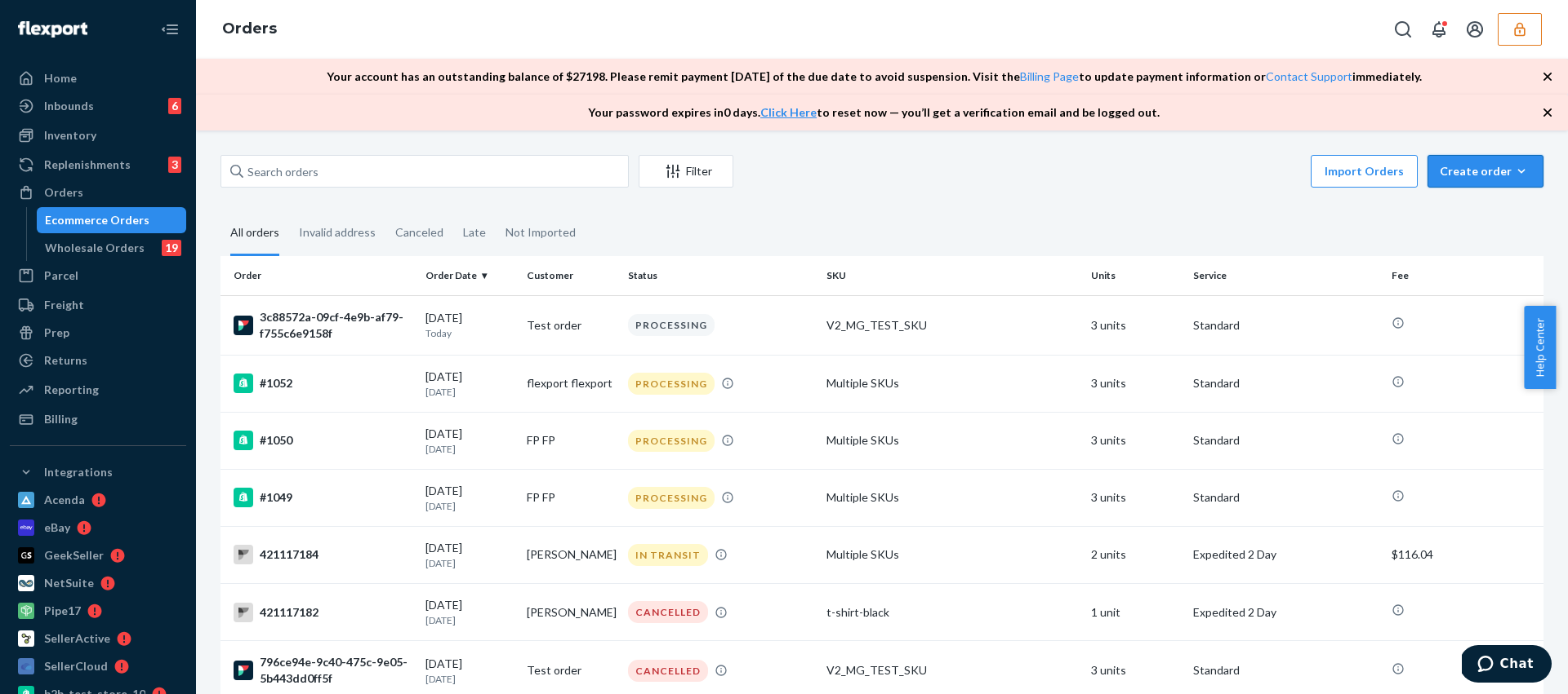
click at [1471, 179] on div "Create order" at bounding box center [1486, 172] width 91 height 16
click at [1470, 209] on span "Ecommerce order" at bounding box center [1495, 210] width 101 height 12
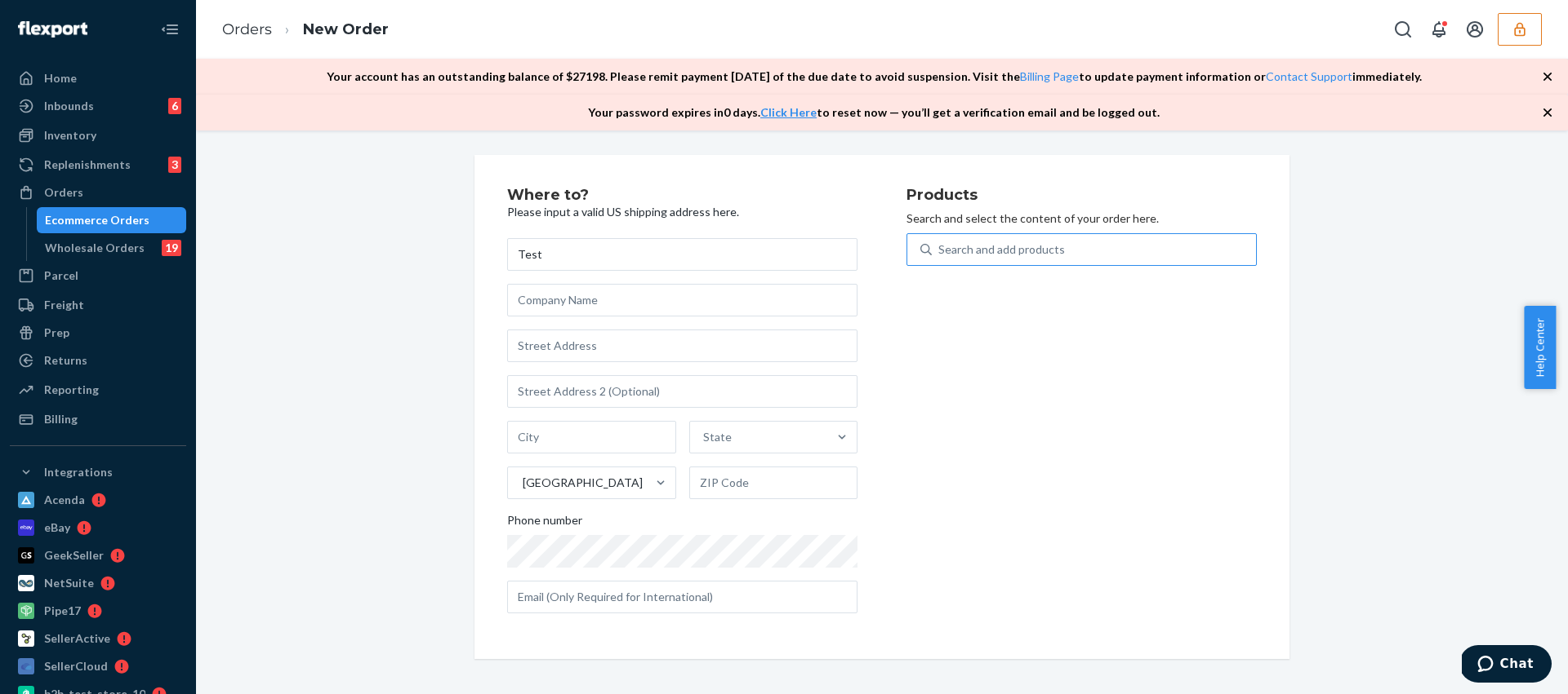
type input "Test"
click at [948, 255] on div "Search and add products" at bounding box center [1001, 250] width 127 height 16
click at [940, 255] on input "Search and add products" at bounding box center [939, 250] width 2 height 16
paste input "Test shaker"
type input "Test shaker"
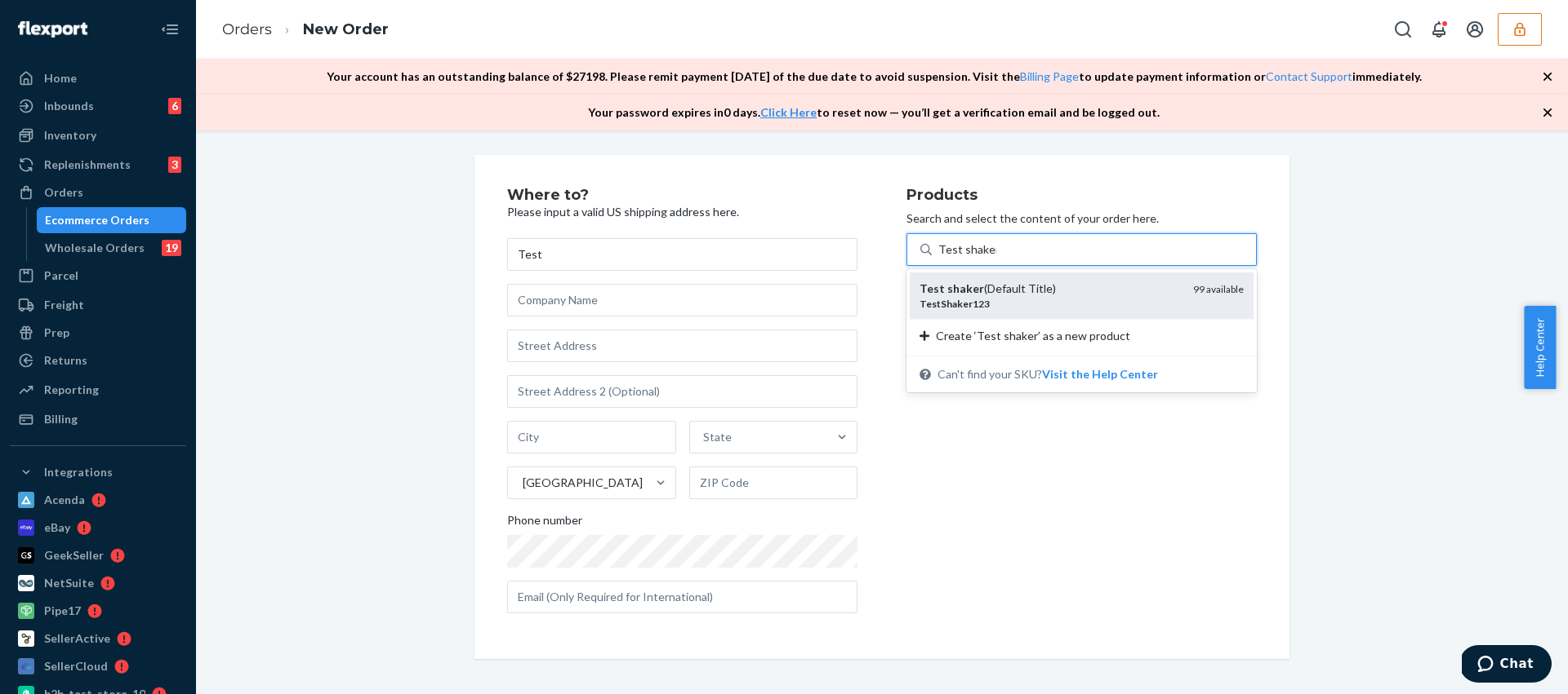
click at [971, 301] on em "TestShaker123" at bounding box center [954, 303] width 70 height 12
click at [971, 258] on input "Test shaker" at bounding box center [967, 250] width 58 height 16
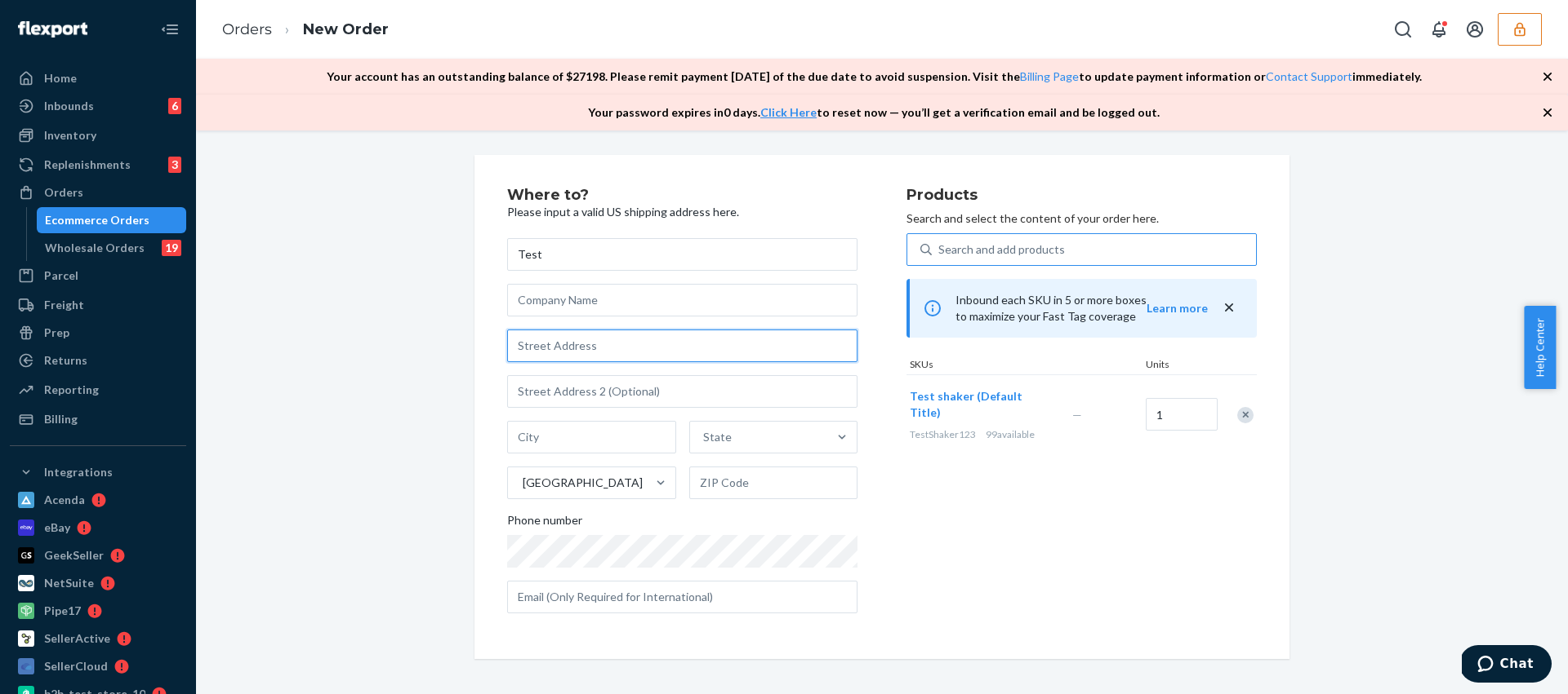
click at [620, 352] on input "text" at bounding box center [682, 346] width 350 height 33
type input "1200 12th Avenue South"
type input "Seattle"
type input "Washington"
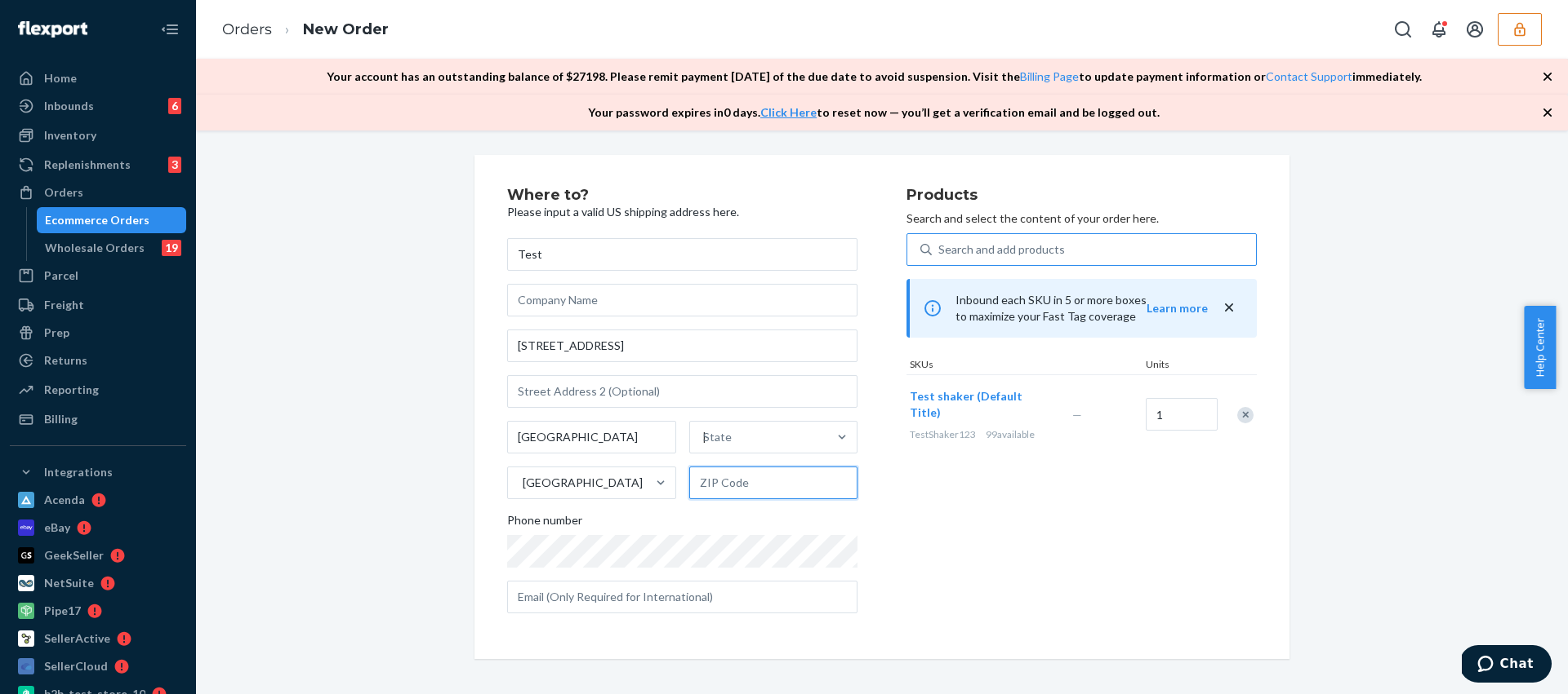
type input "98144"
type input "1200 12th Ave S"
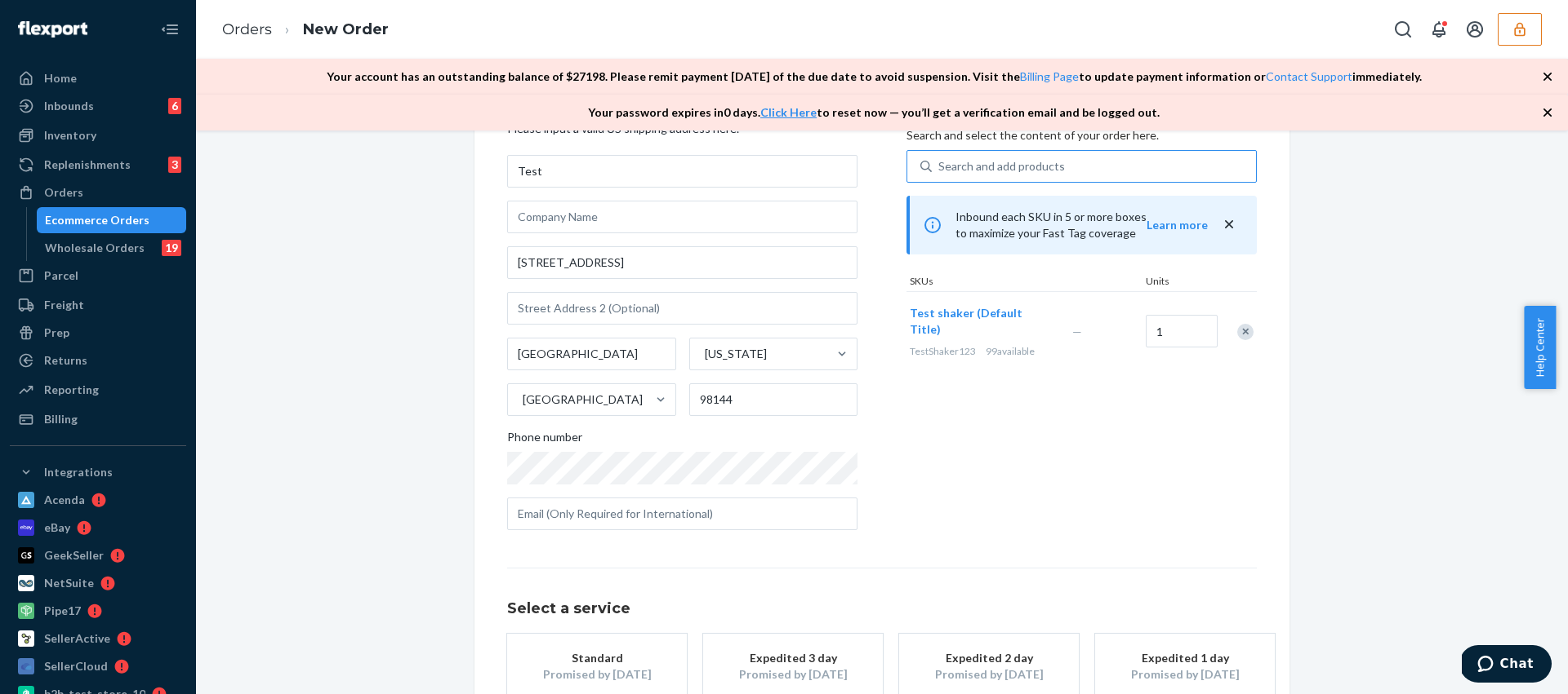
scroll to position [185, 0]
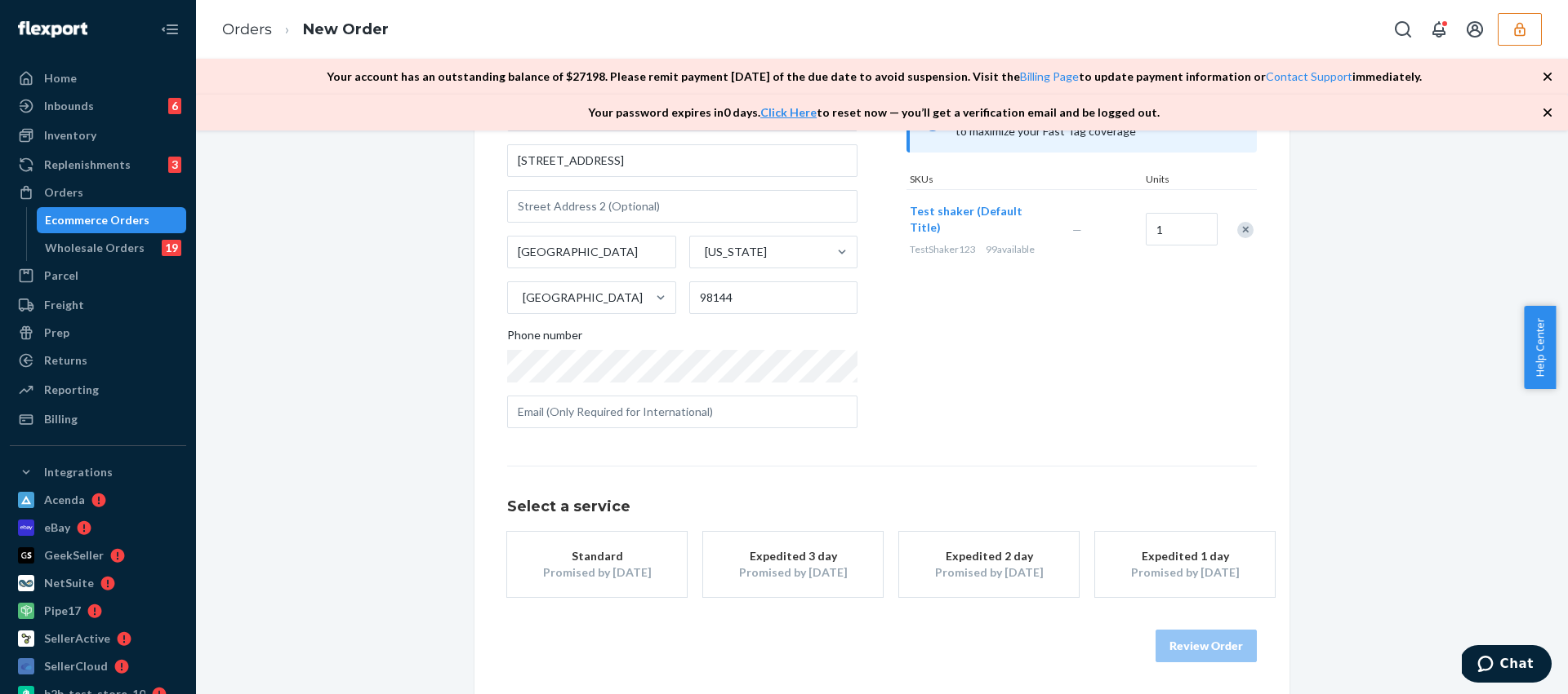
click at [592, 541] on button "Standard Promised by Sep 2, 2025" at bounding box center [597, 564] width 180 height 65
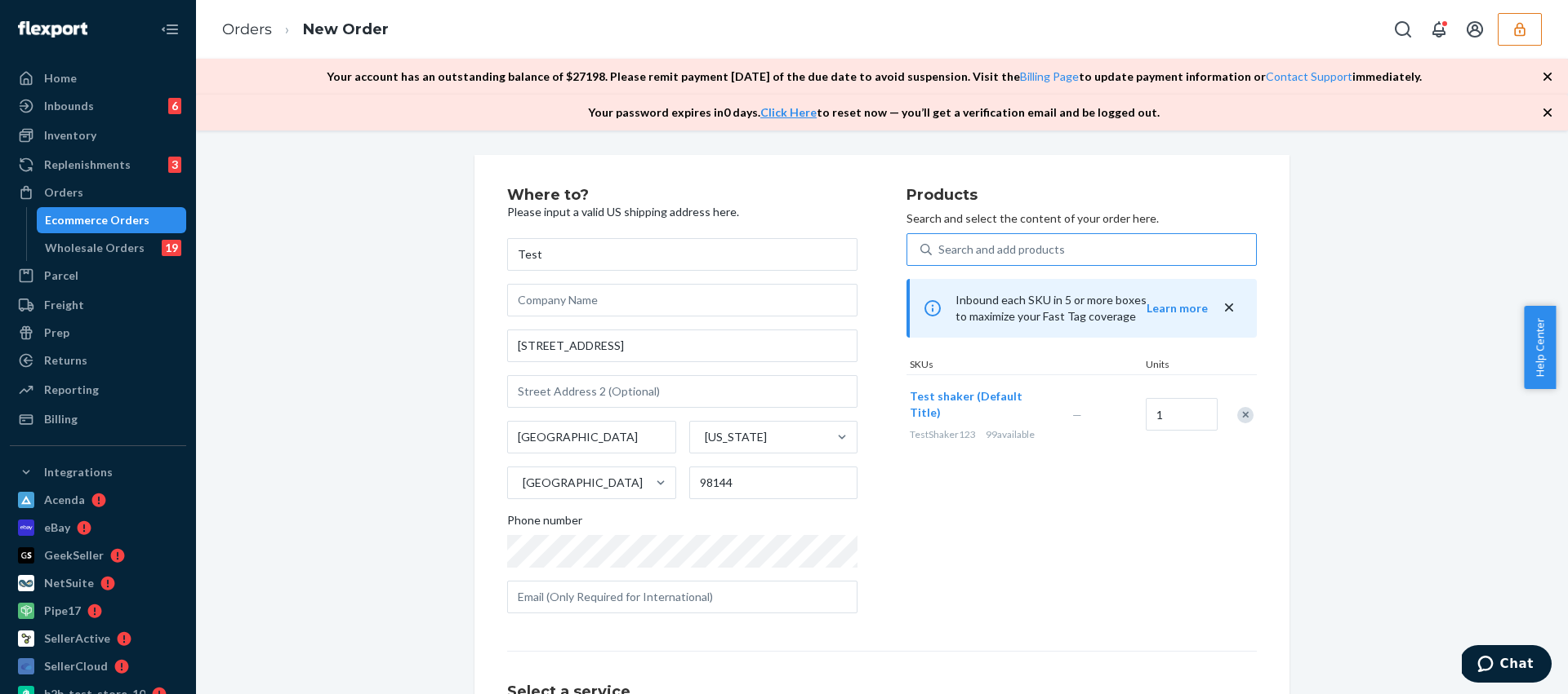
scroll to position [72, 0]
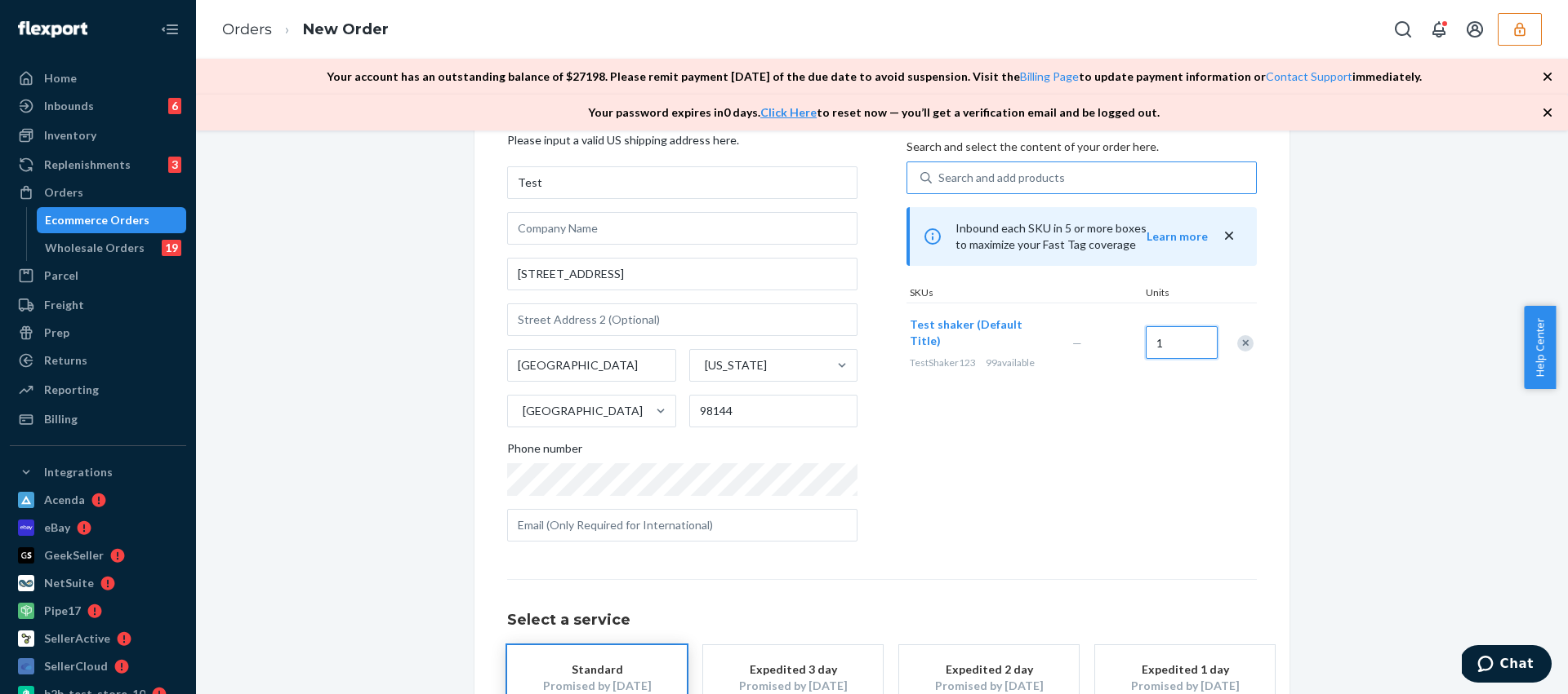
click at [1180, 344] on input "1" at bounding box center [1181, 342] width 72 height 33
type input "7"
click at [1163, 427] on div "Products Search and select the content of your order here. Search and add produ…" at bounding box center [1081, 335] width 350 height 439
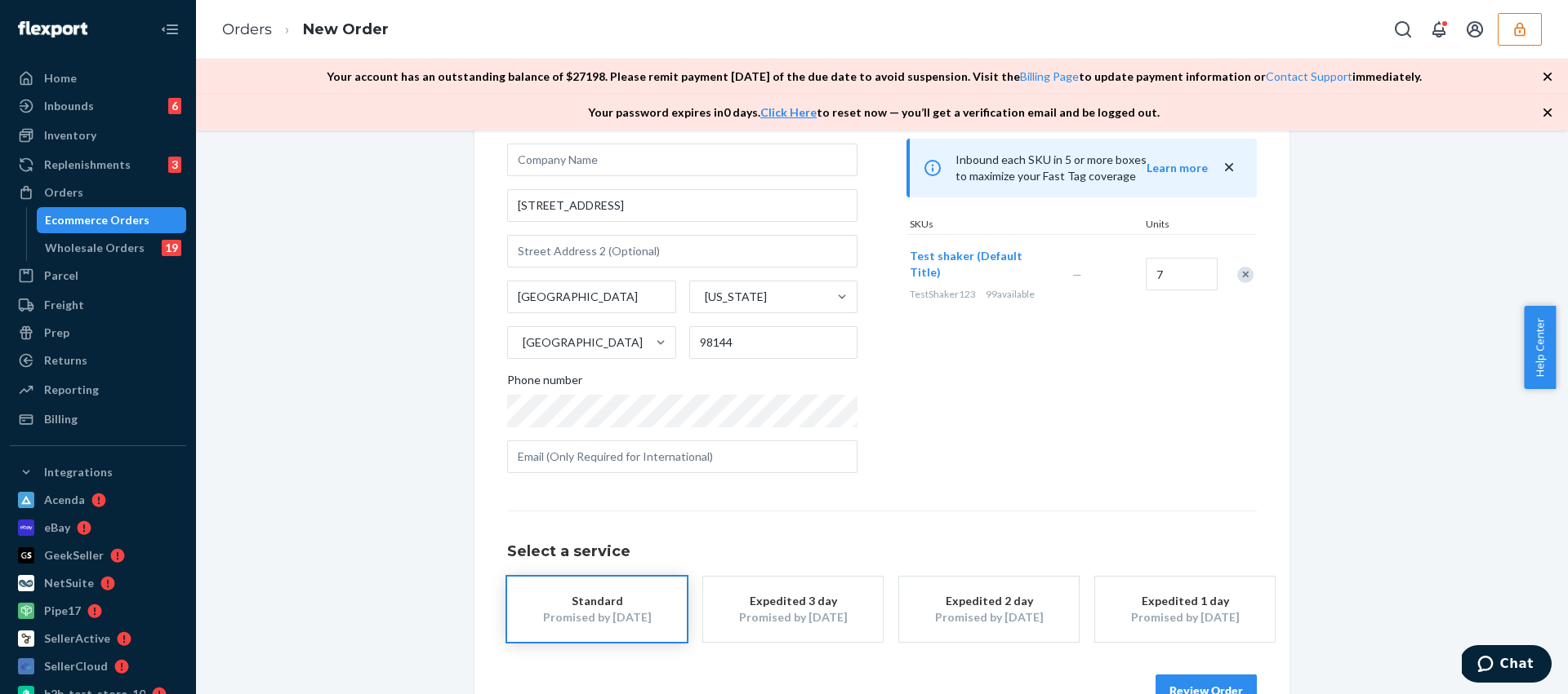
scroll to position [185, 0]
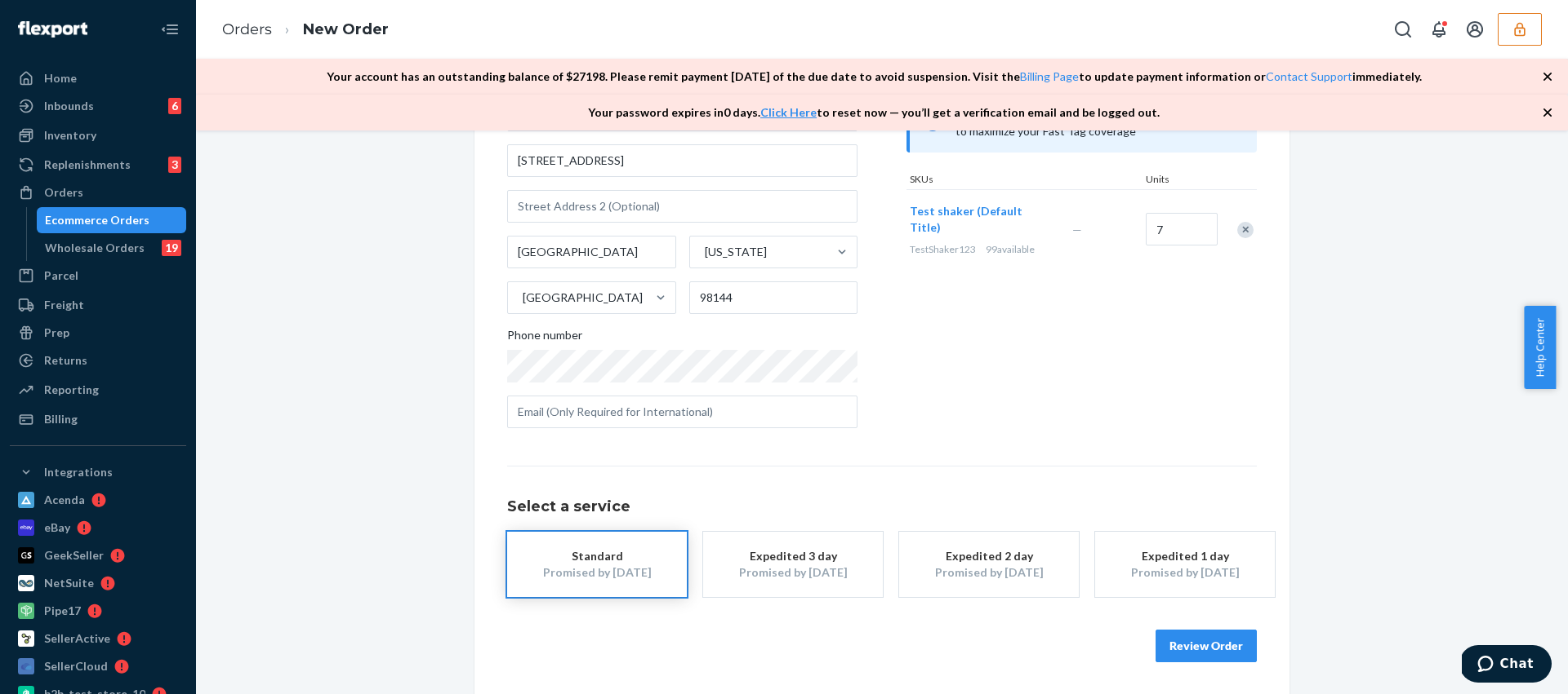
click at [1189, 648] on button "Review Order" at bounding box center [1206, 647] width 101 height 33
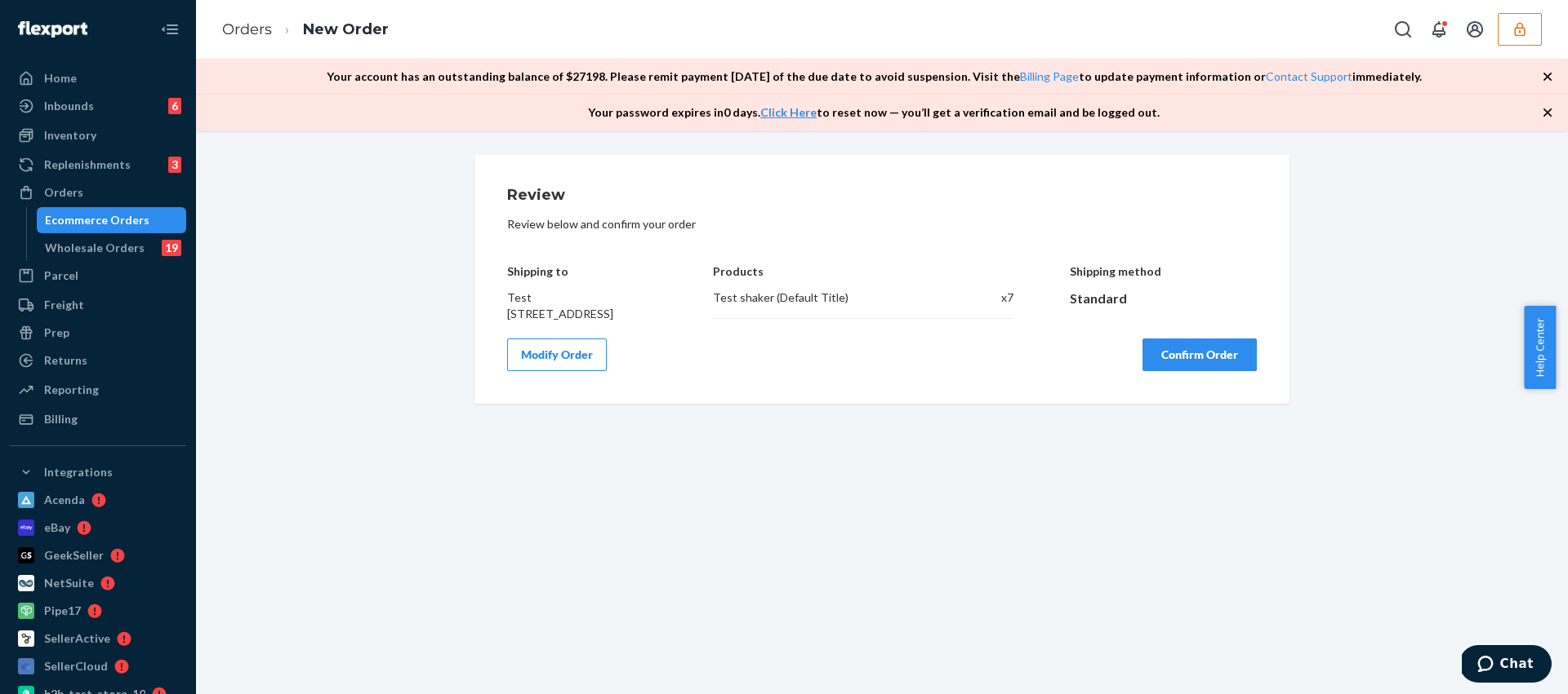
click at [1173, 372] on button "Confirm Order" at bounding box center [1199, 355] width 114 height 33
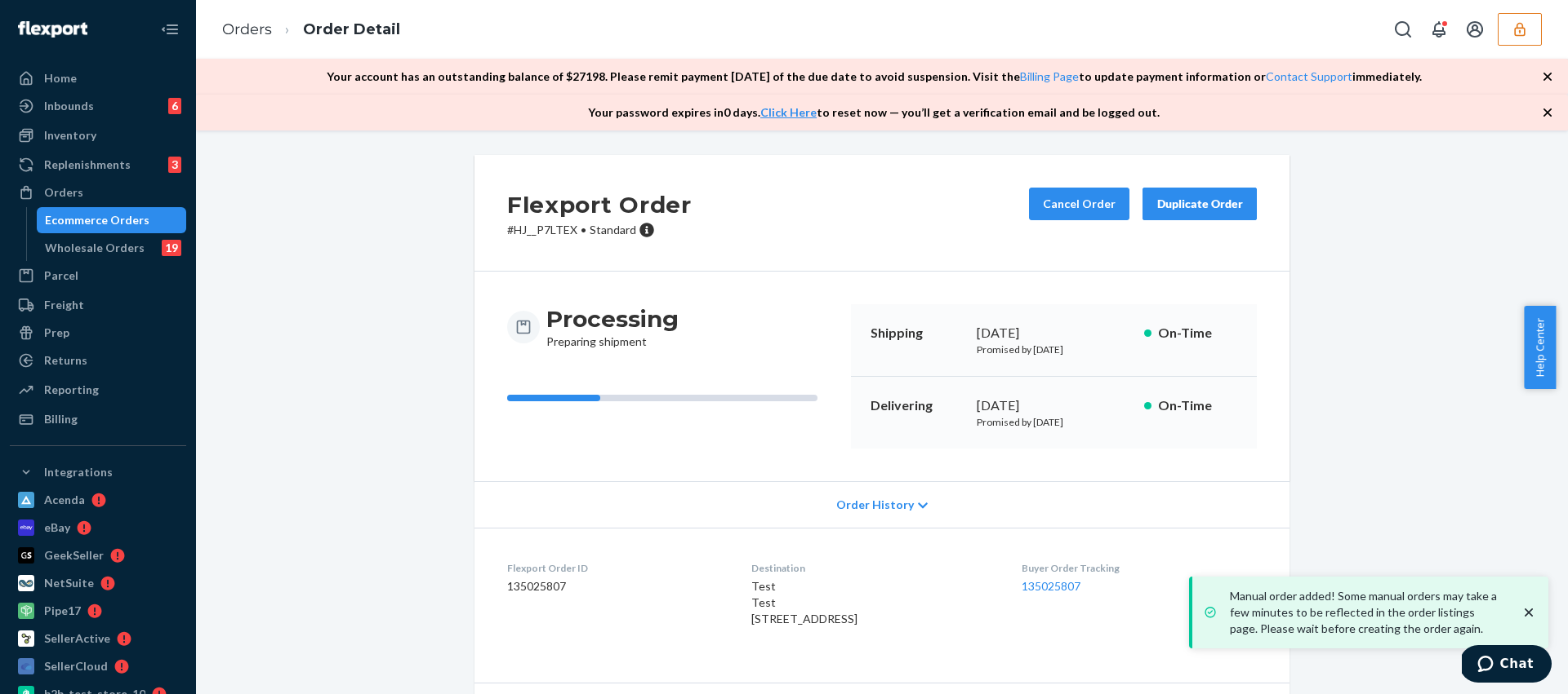
click at [1520, 35] on icon "button" at bounding box center [1520, 28] width 11 height 14
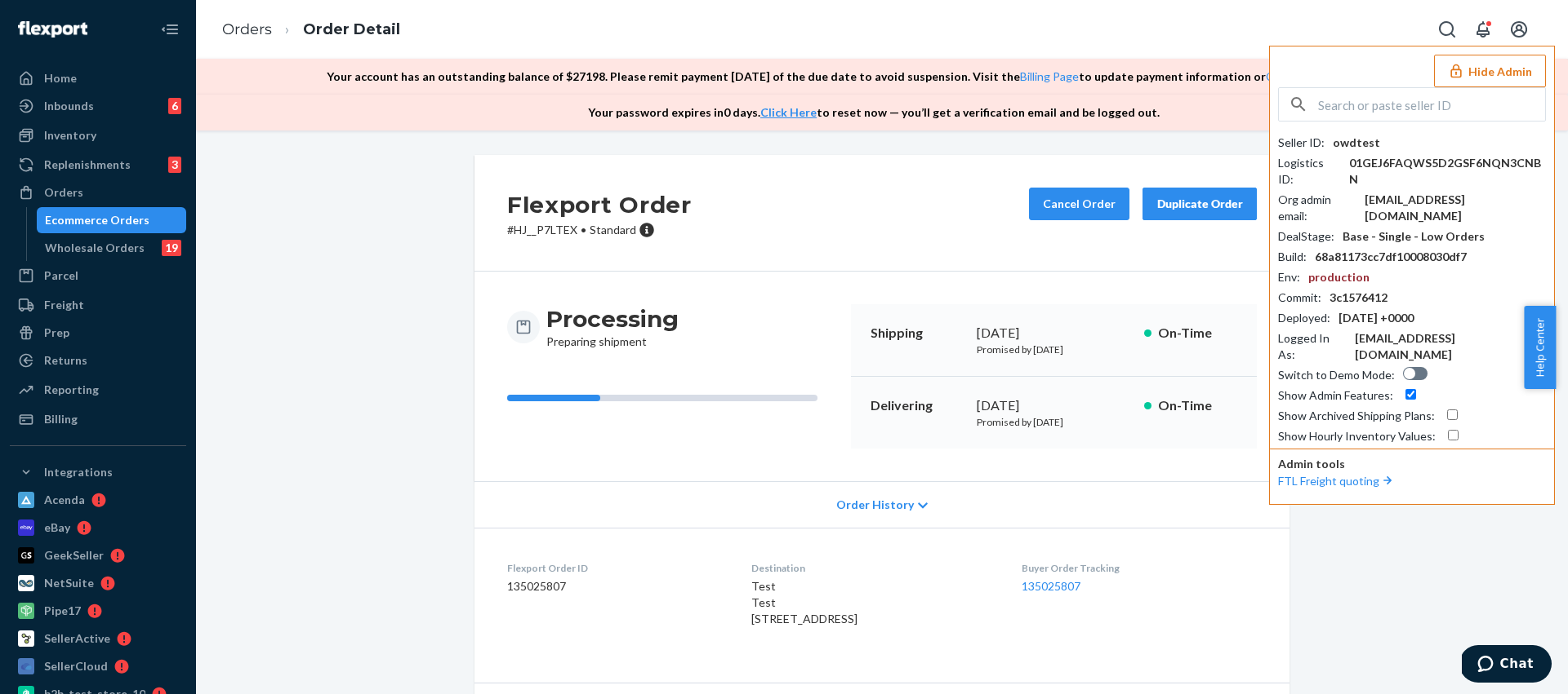
click at [342, 457] on div "Flexport Order # HJ__P7LTEX • Standard Cancel Order Duplicate Order Processing …" at bounding box center [882, 472] width 1348 height 634
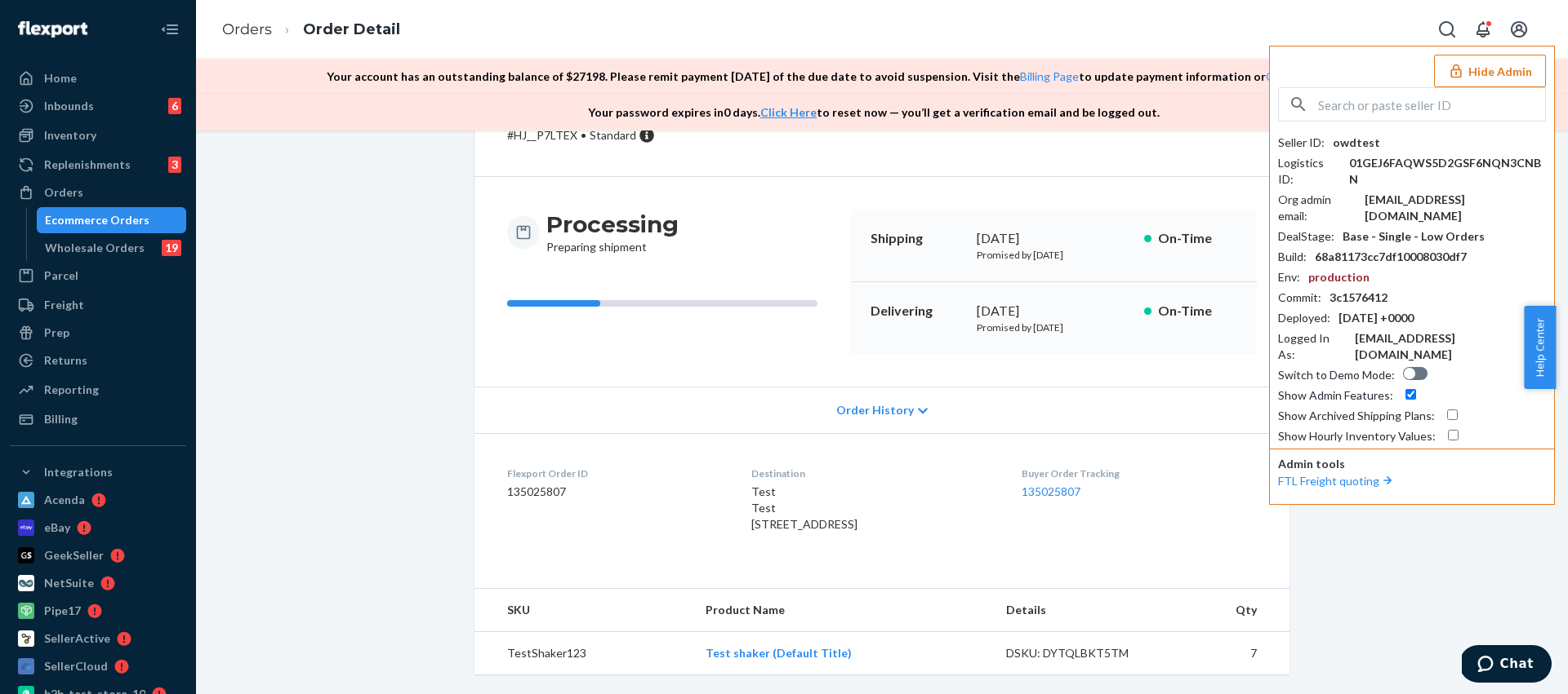
click at [342, 452] on div "Flexport Order # HJ__P7LTEX • Standard Cancel Order Duplicate Order Processing …" at bounding box center [882, 377] width 1348 height 634
click at [398, 302] on div "Flexport Order # HJ__P7LTEX • Standard Cancel Order Duplicate Order Processing …" at bounding box center [882, 377] width 1348 height 634
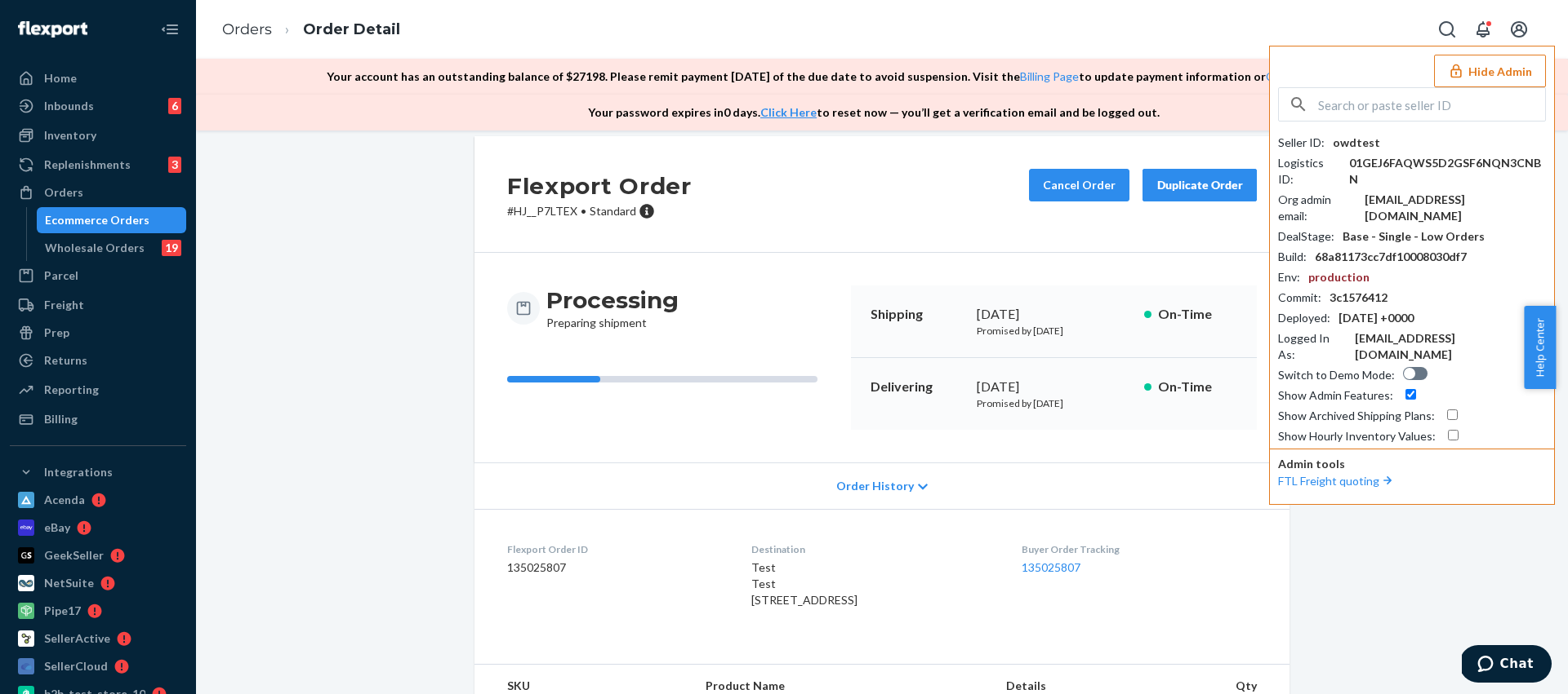
scroll to position [18, 0]
click at [1471, 68] on button "Hide Admin" at bounding box center [1489, 71] width 111 height 33
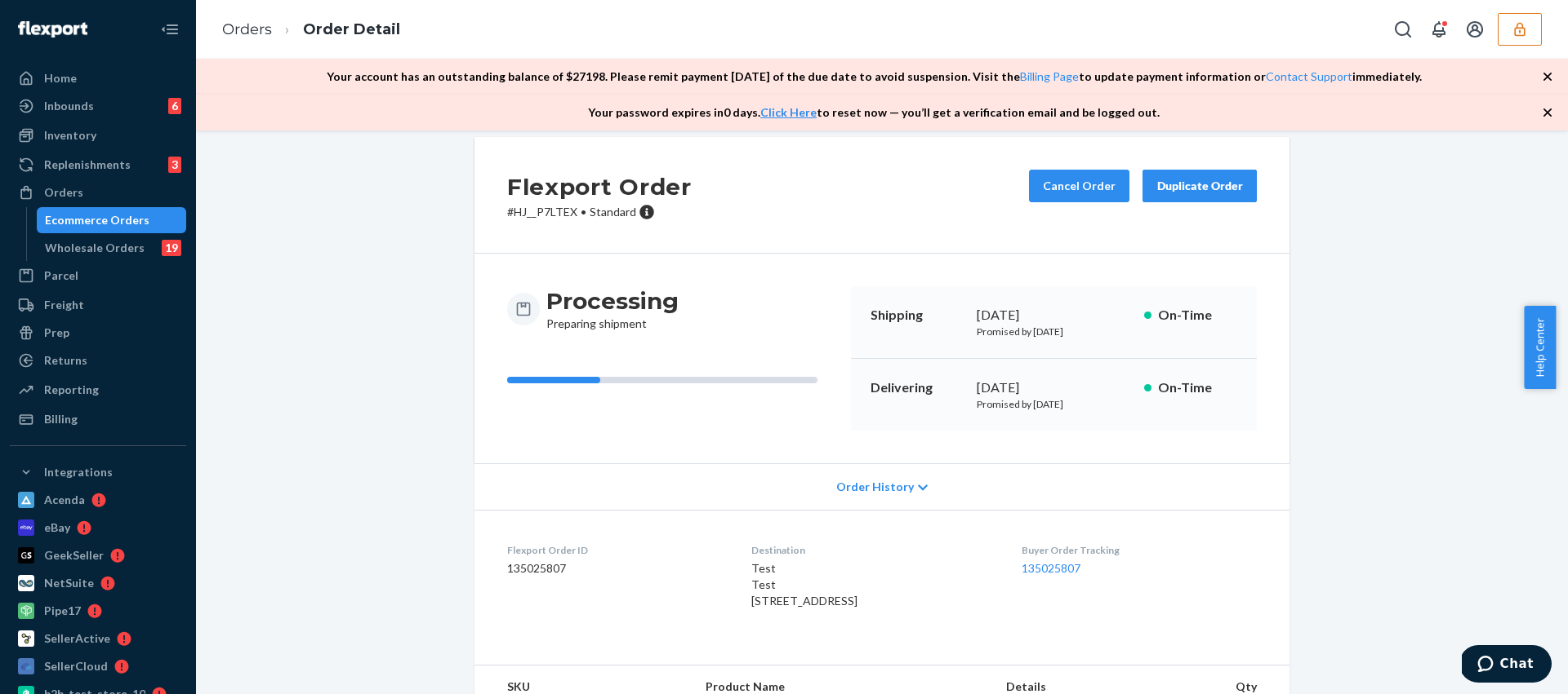
scroll to position [127, 0]
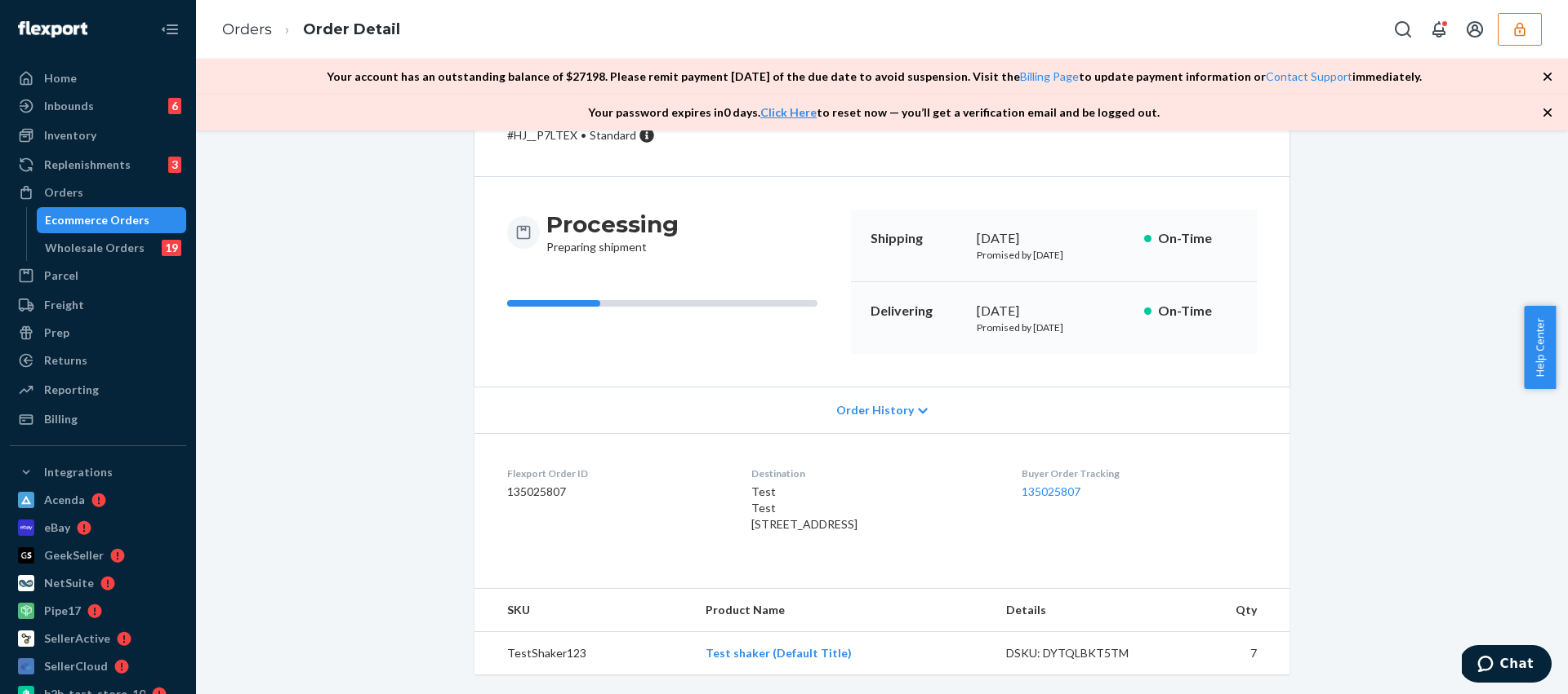
click at [366, 398] on div "Flexport Order # HJ__P7LTEX • Standard Cancel Order Duplicate Order Processing …" at bounding box center [882, 377] width 1348 height 634
click at [521, 484] on dd "135025807" at bounding box center [616, 492] width 218 height 16
copy dd "135025807"
